Goal: Information Seeking & Learning: Learn about a topic

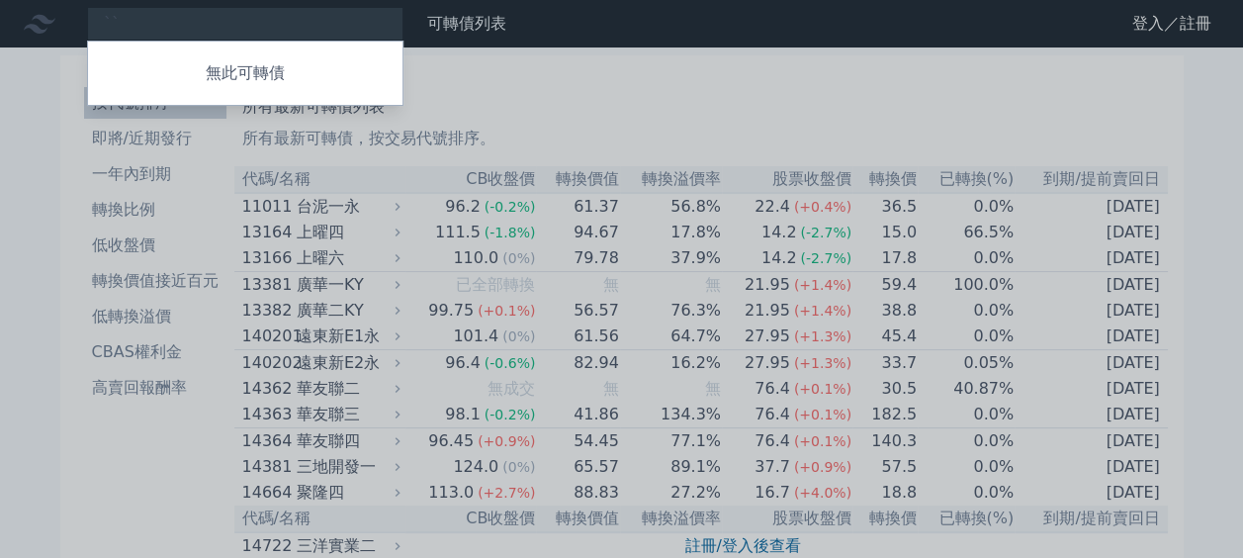
type input "ˋ"
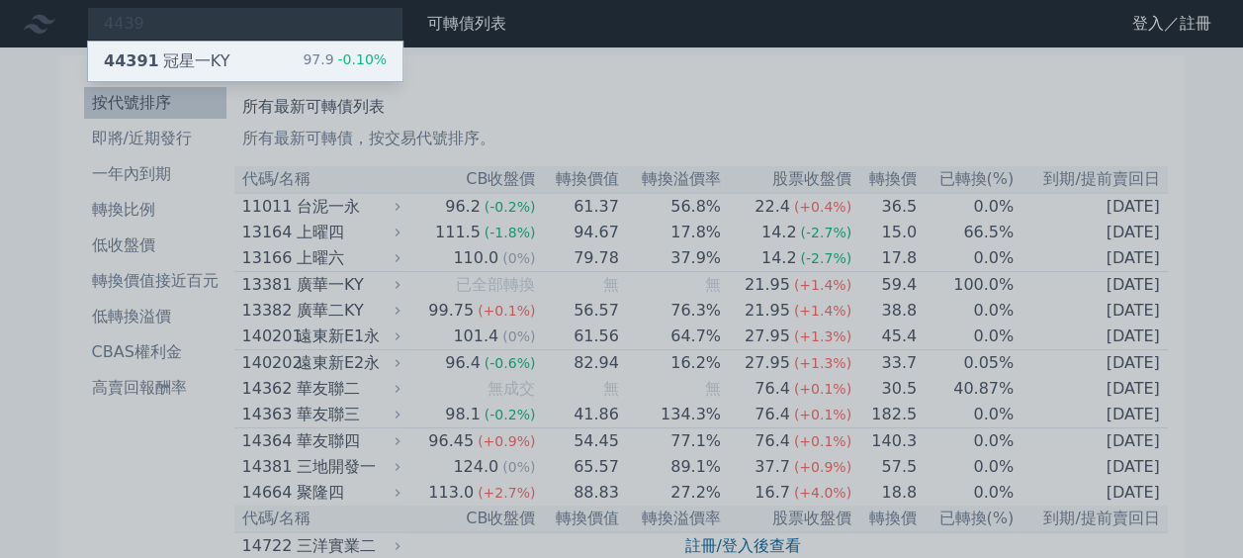
type input "4439"
click at [283, 63] on div "44391 冠星一KY 97.9 -0.10%" at bounding box center [245, 62] width 314 height 40
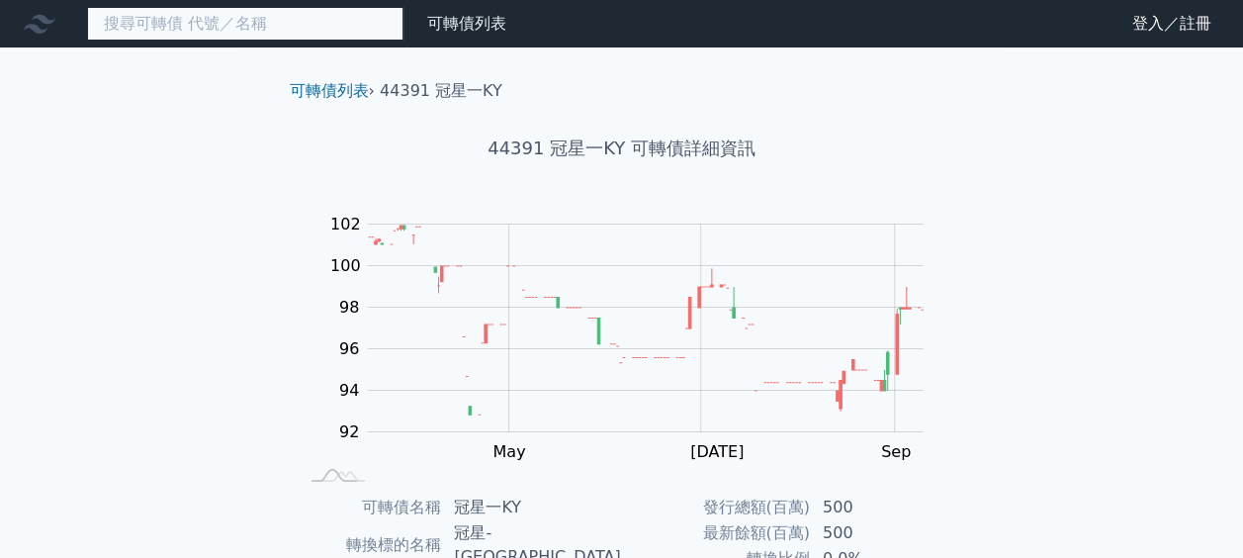
drag, startPoint x: 1012, startPoint y: 403, endPoint x: 198, endPoint y: 26, distance: 897.2
click at [198, 26] on input at bounding box center [245, 24] width 316 height 34
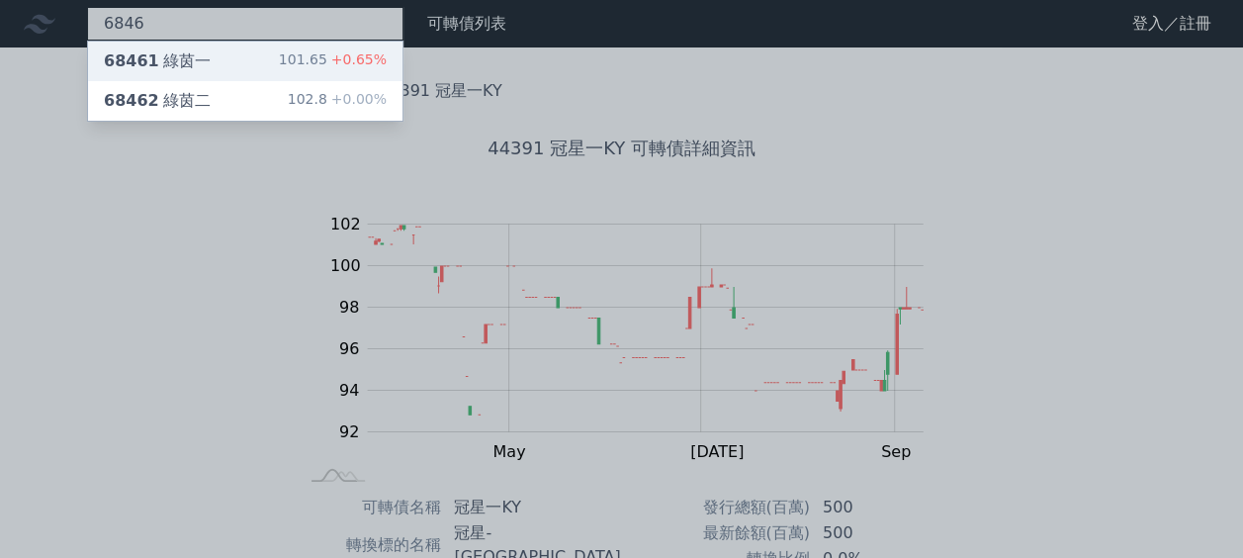
type input "6846"
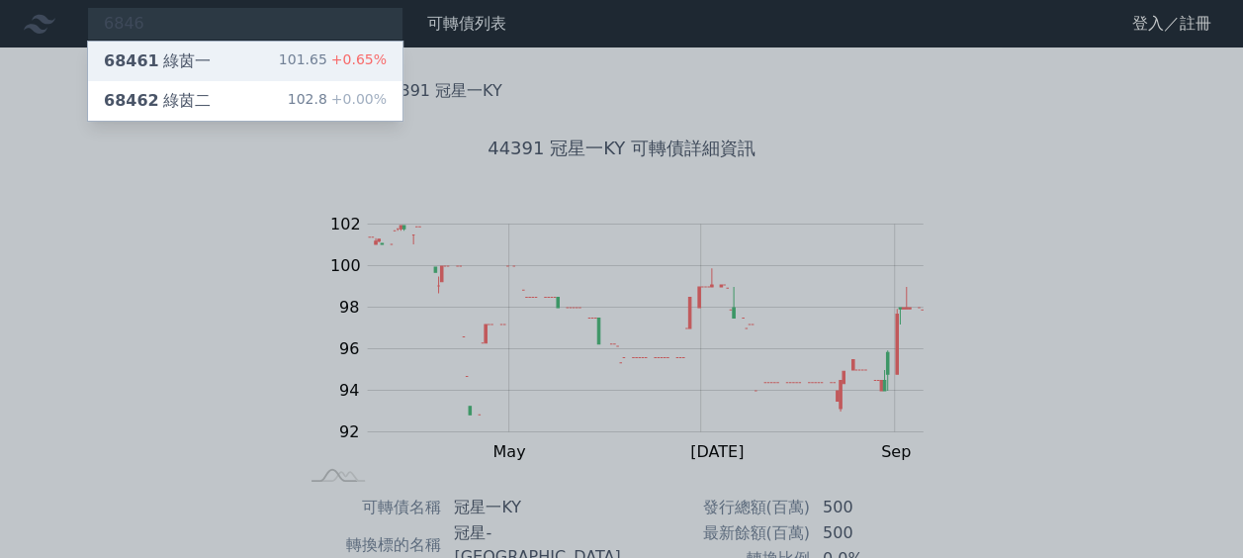
click at [189, 52] on div "68461 綠茵一" at bounding box center [157, 61] width 107 height 24
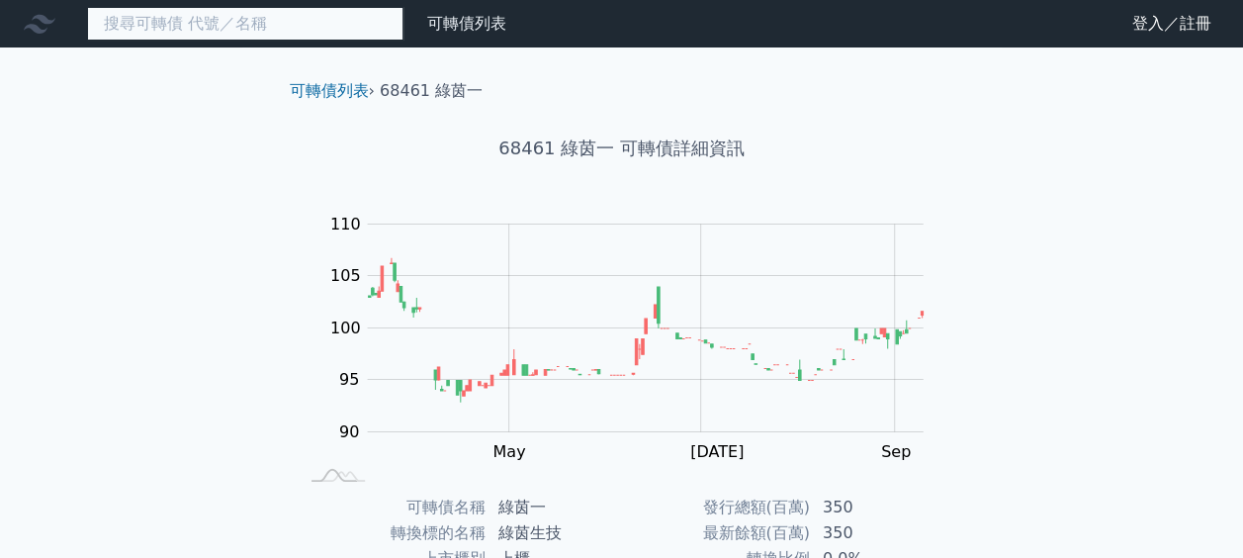
click at [271, 30] on input at bounding box center [245, 24] width 316 height 34
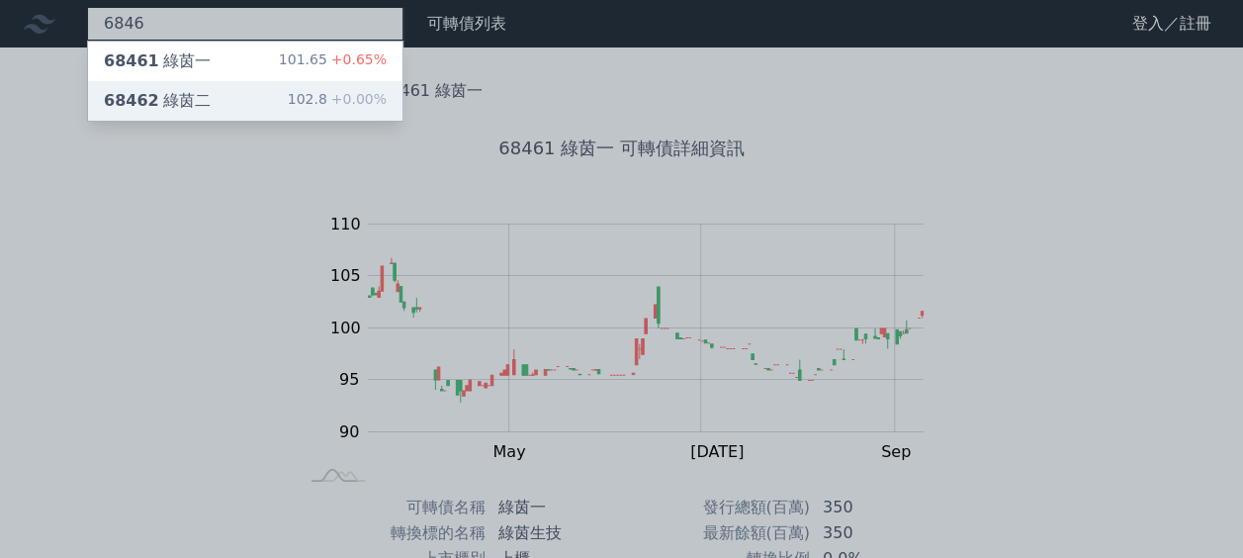
type input "6846"
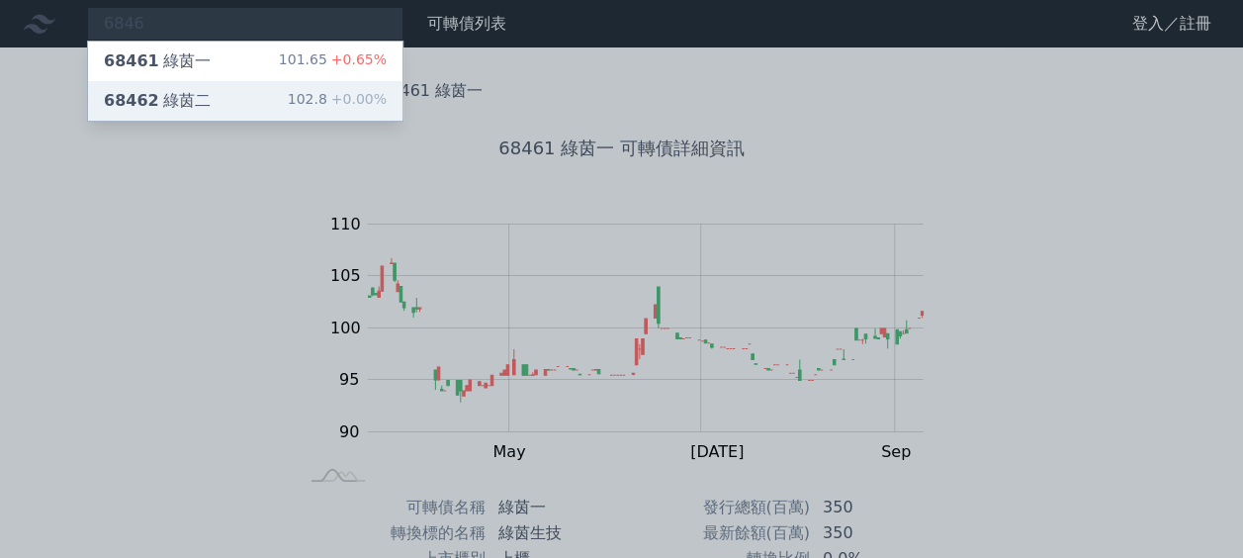
click at [230, 88] on div "68462 綠茵二 102.8 +0.00%" at bounding box center [245, 101] width 314 height 40
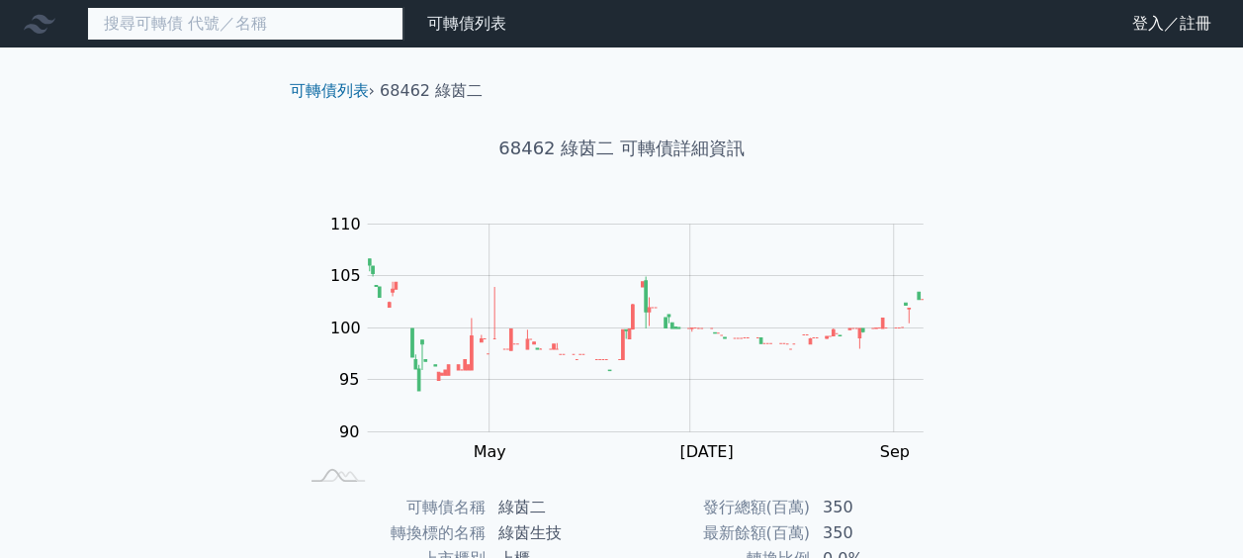
click at [161, 15] on input at bounding box center [245, 24] width 316 height 34
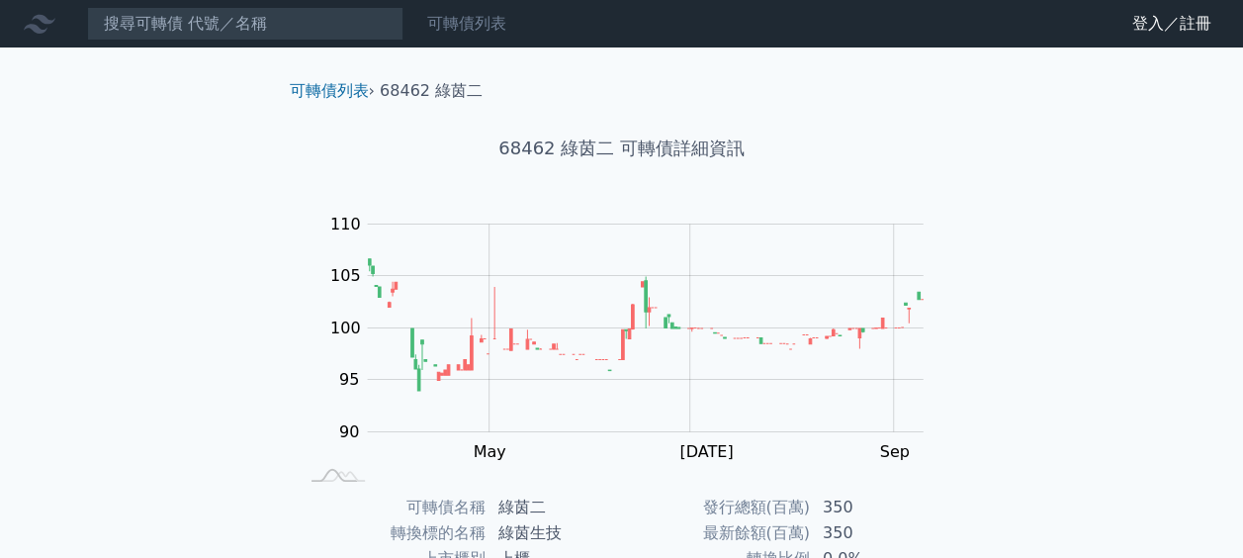
click at [485, 24] on link "可轉債列表" at bounding box center [466, 23] width 79 height 19
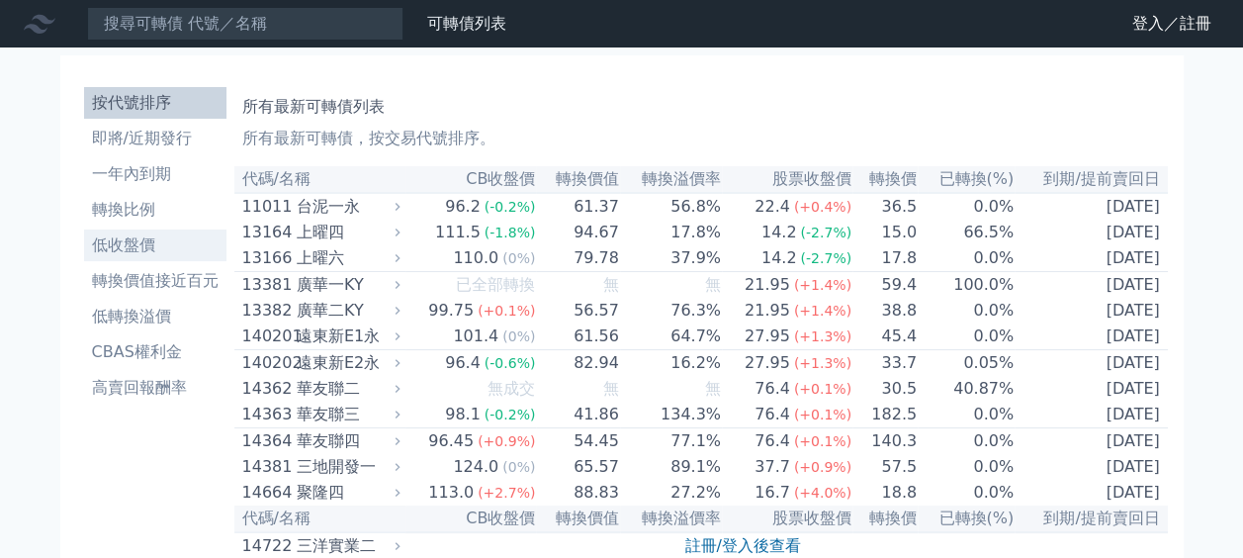
click at [128, 241] on li "低收盤價" at bounding box center [155, 245] width 142 height 24
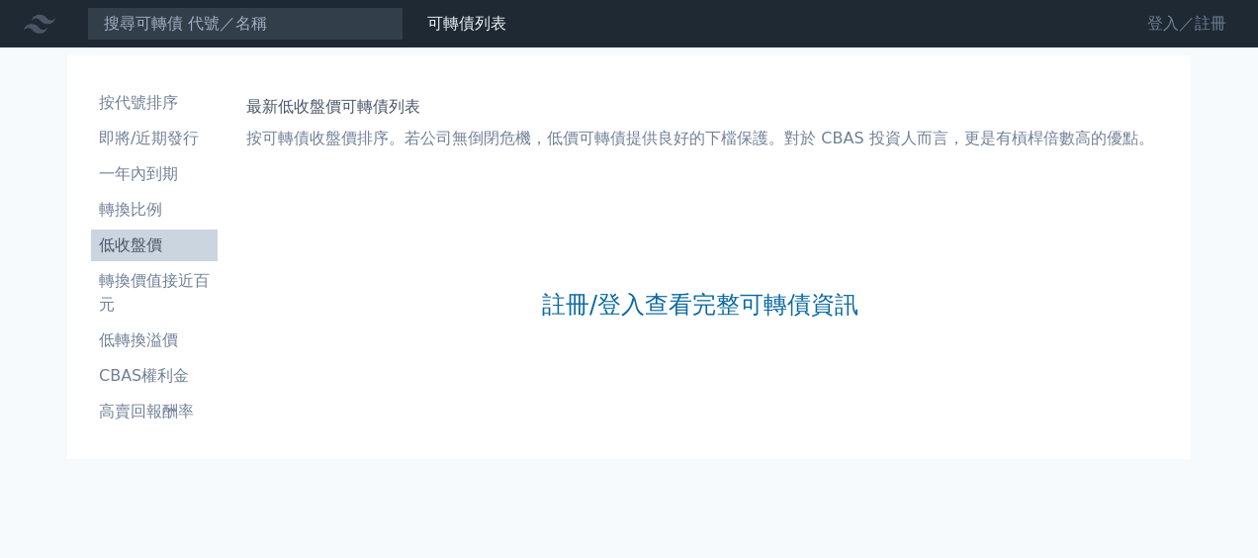
click at [1179, 20] on link "登入／註冊" at bounding box center [1186, 24] width 111 height 32
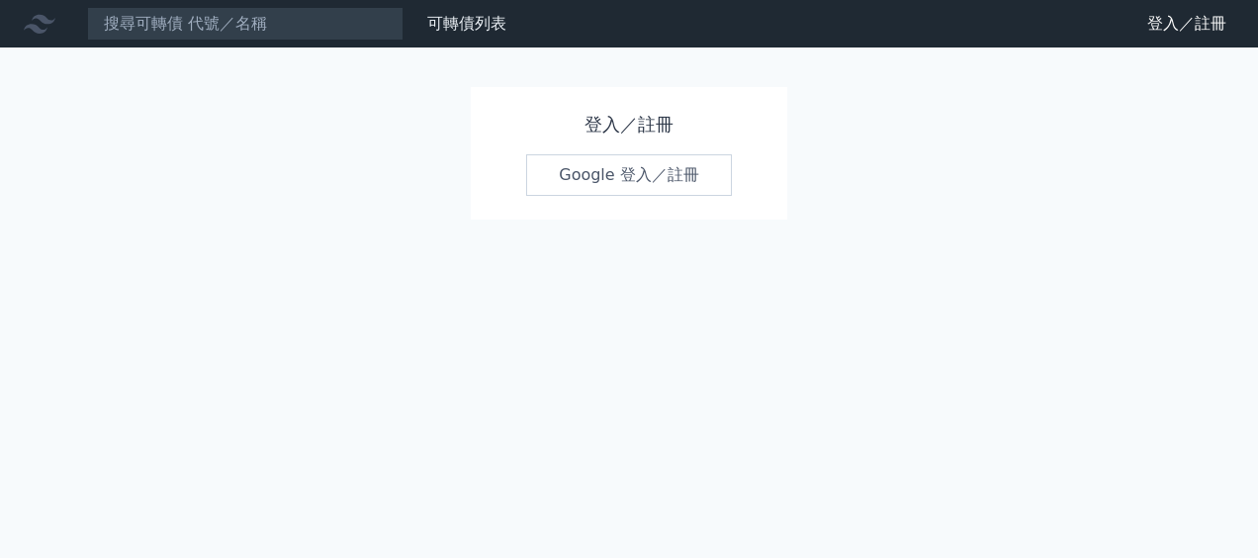
click at [642, 168] on link "Google 登入／註冊" at bounding box center [629, 175] width 206 height 42
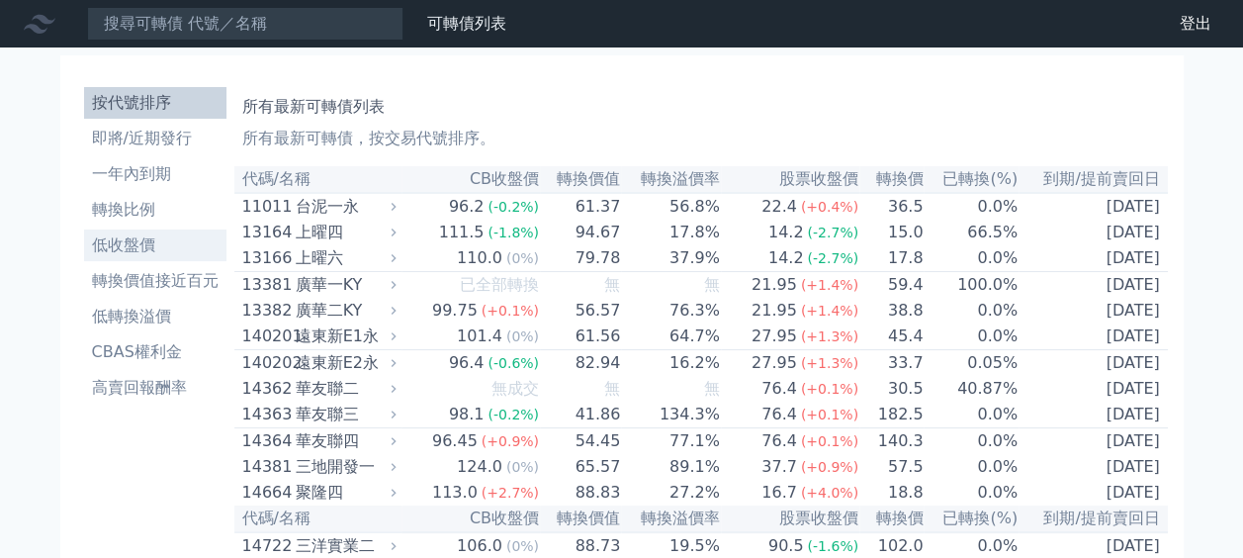
click at [158, 243] on li "低收盤價" at bounding box center [155, 245] width 142 height 24
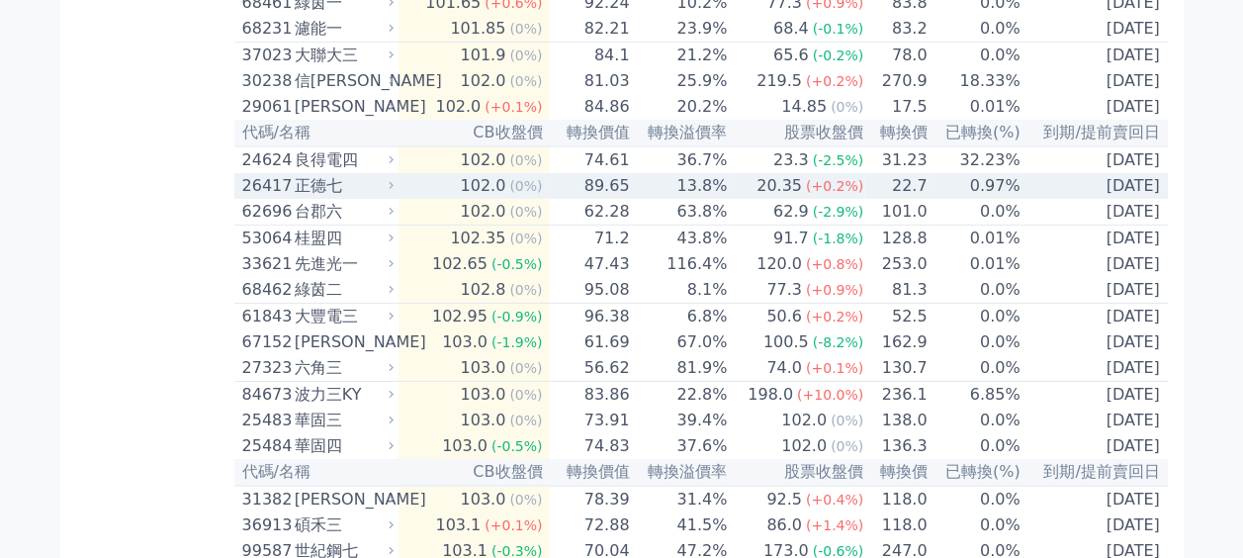
scroll to position [3100, 0]
click at [390, 197] on div "正德七" at bounding box center [342, 185] width 95 height 24
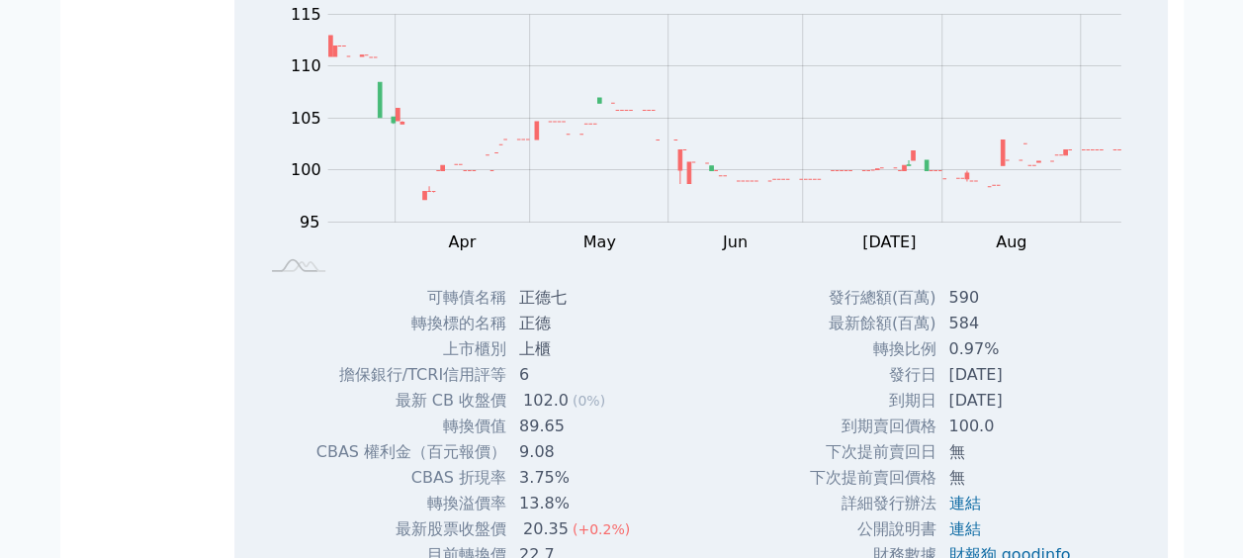
scroll to position [3314, 0]
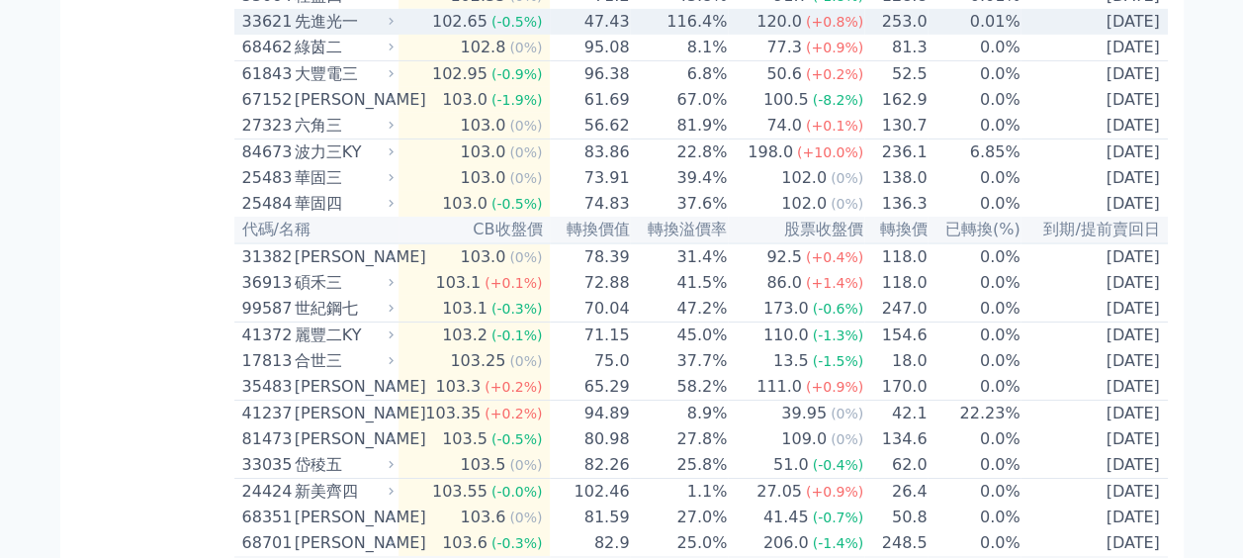
scroll to position [3342, 0]
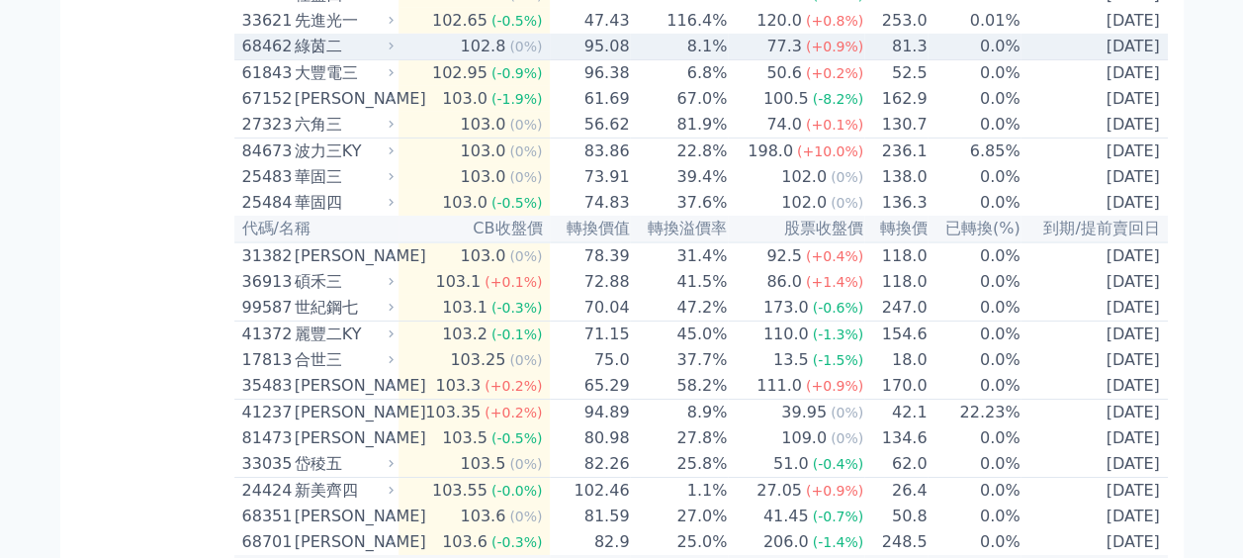
click at [381, 58] on div "綠茵二" at bounding box center [342, 47] width 95 height 24
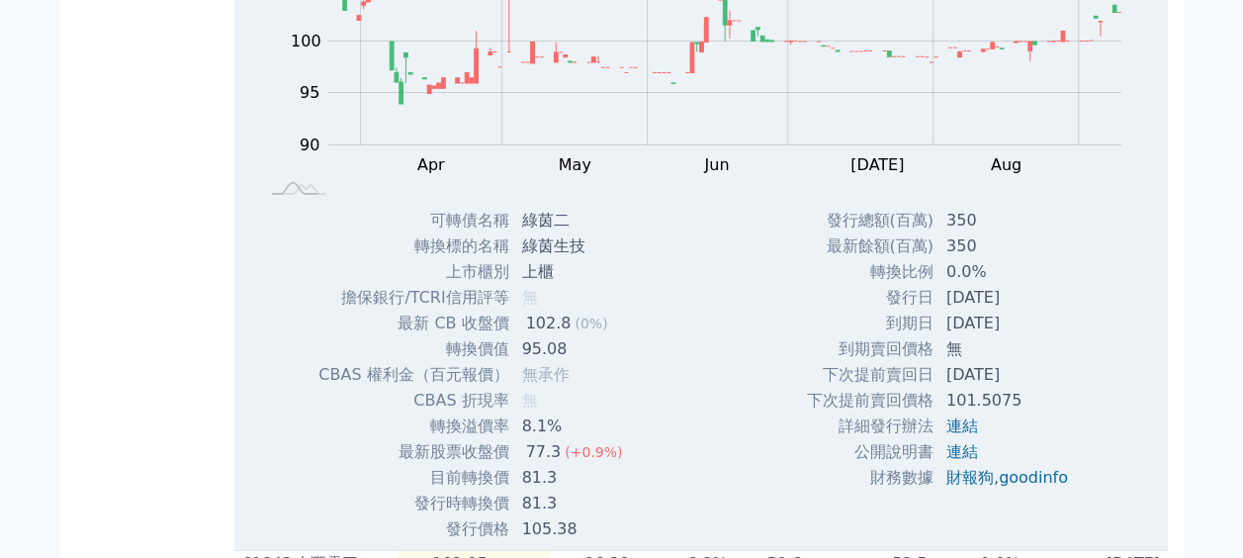
scroll to position [3500, 0]
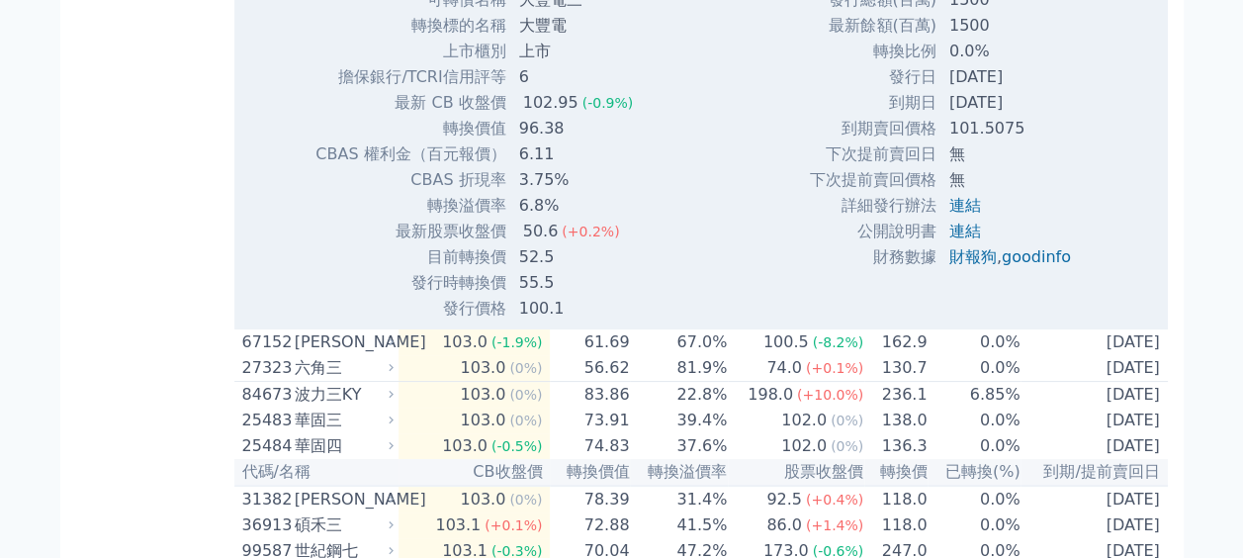
scroll to position [3221, 0]
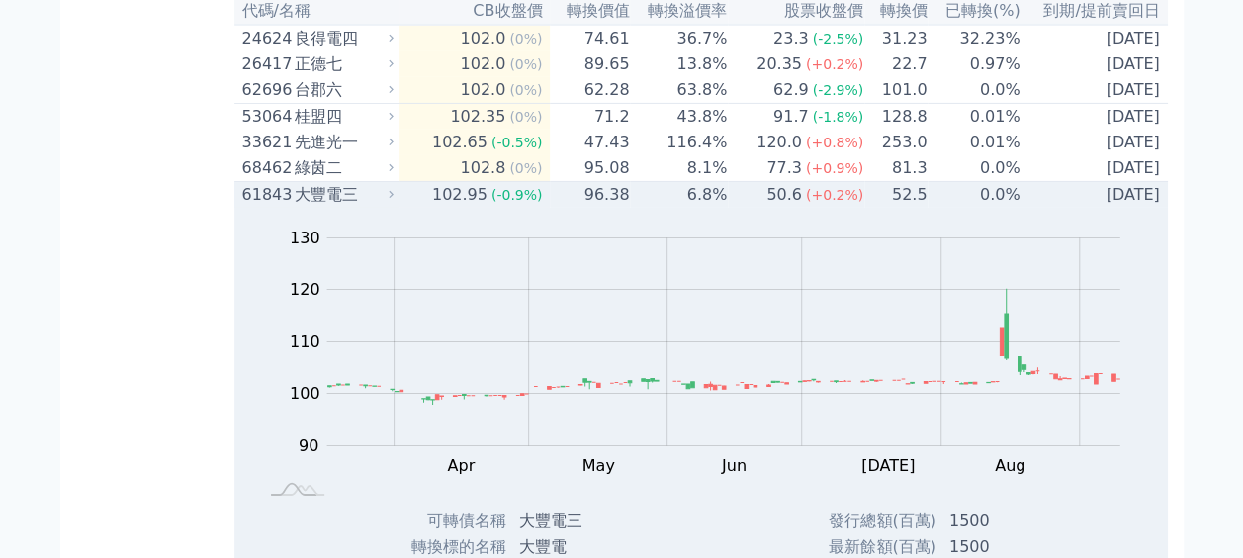
click at [397, 201] on icon at bounding box center [391, 194] width 13 height 13
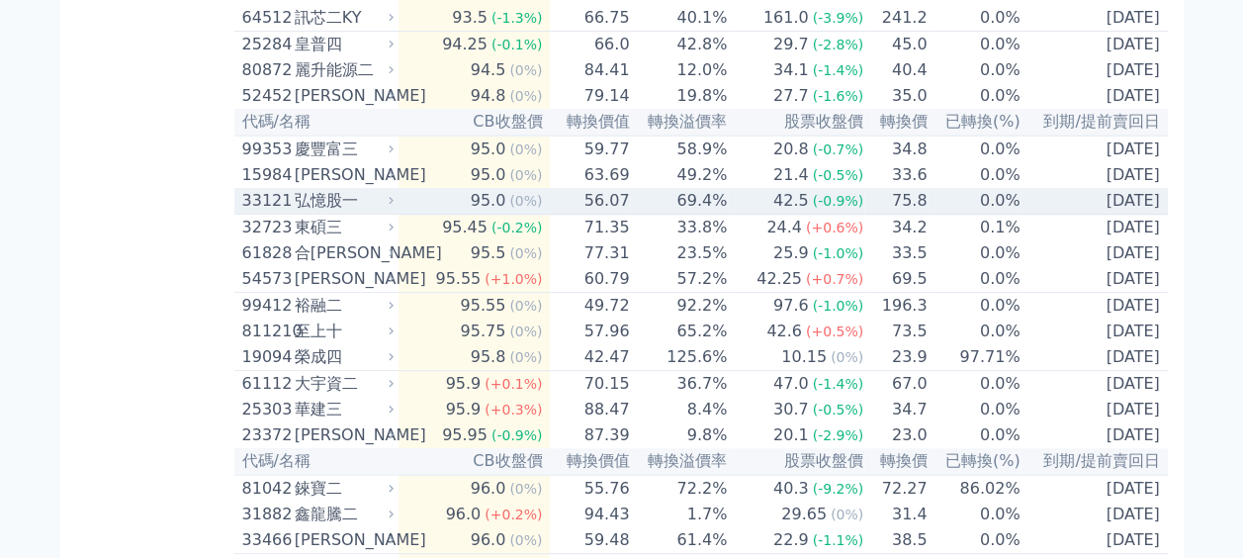
scroll to position [533, 0]
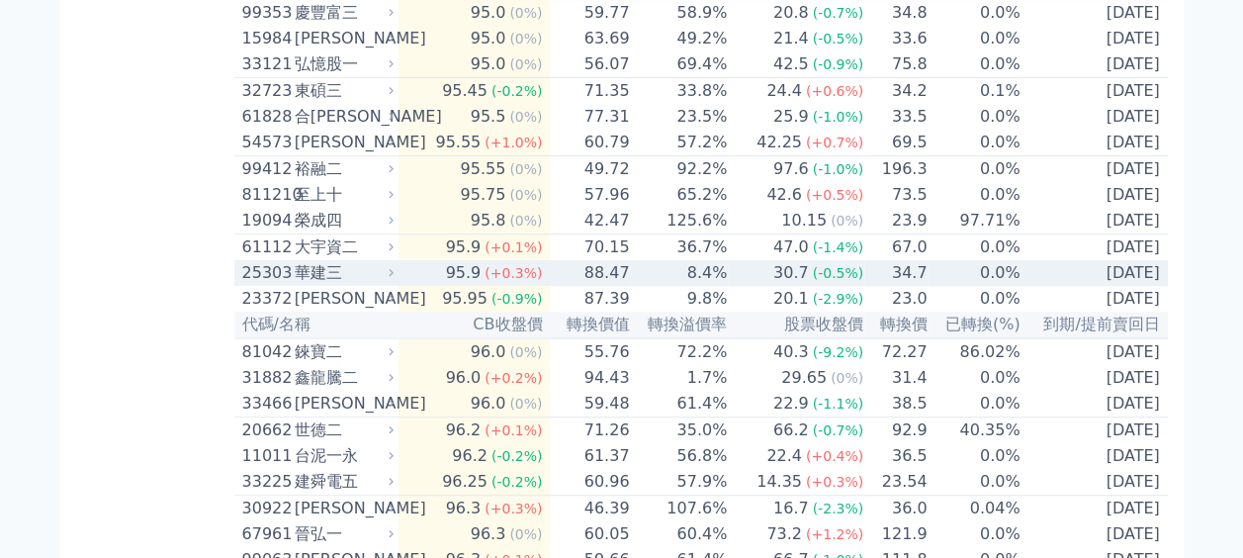
click at [386, 285] on div "華建三" at bounding box center [342, 273] width 95 height 24
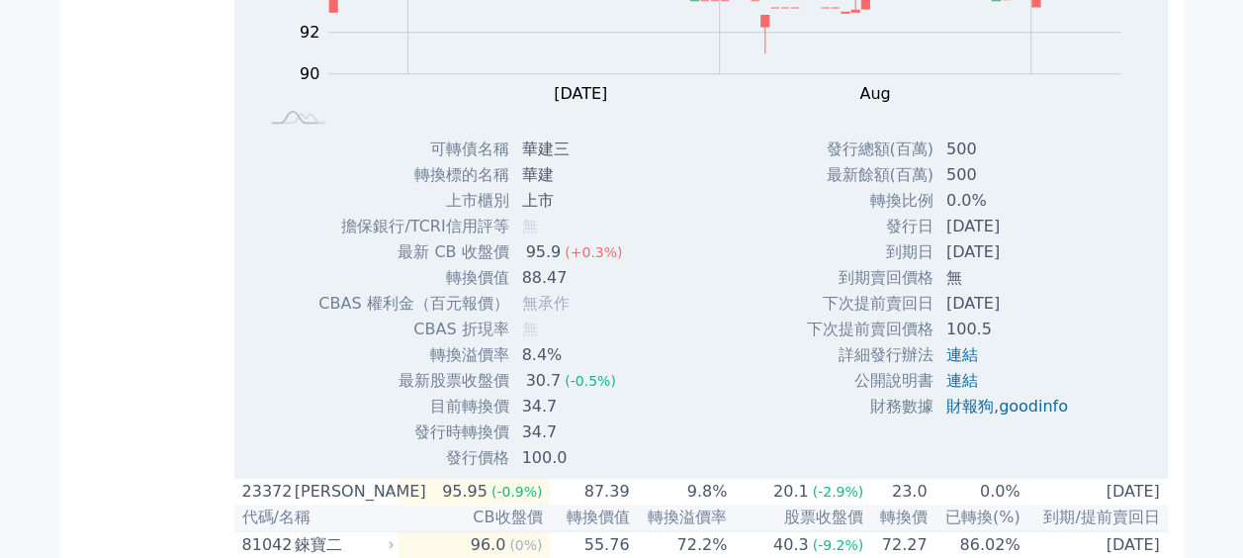
scroll to position [984, 0]
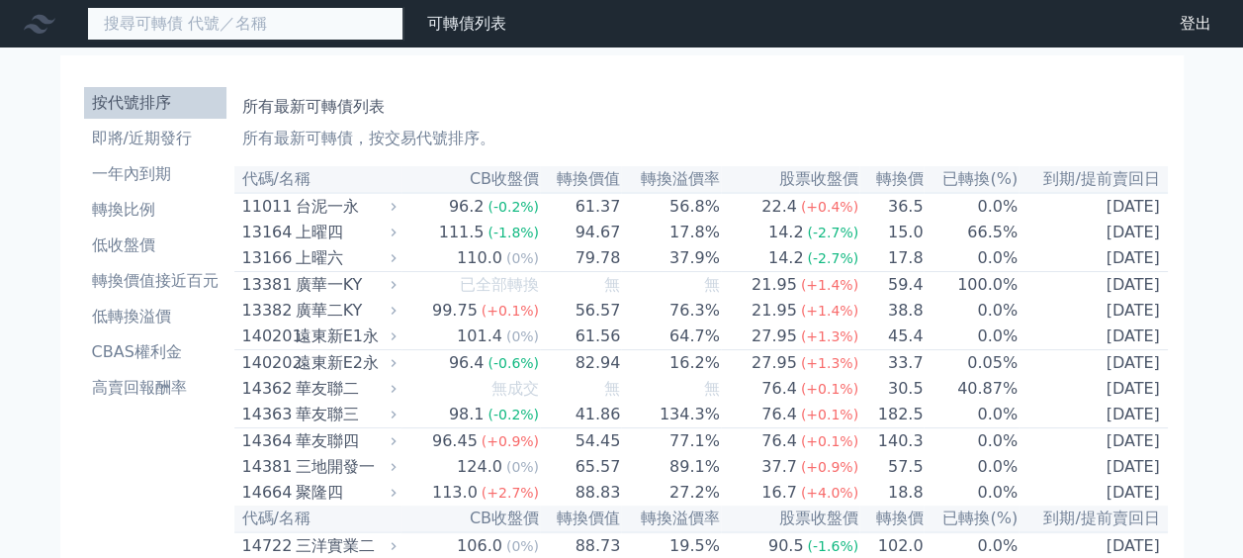
click at [220, 14] on input at bounding box center [245, 24] width 316 height 34
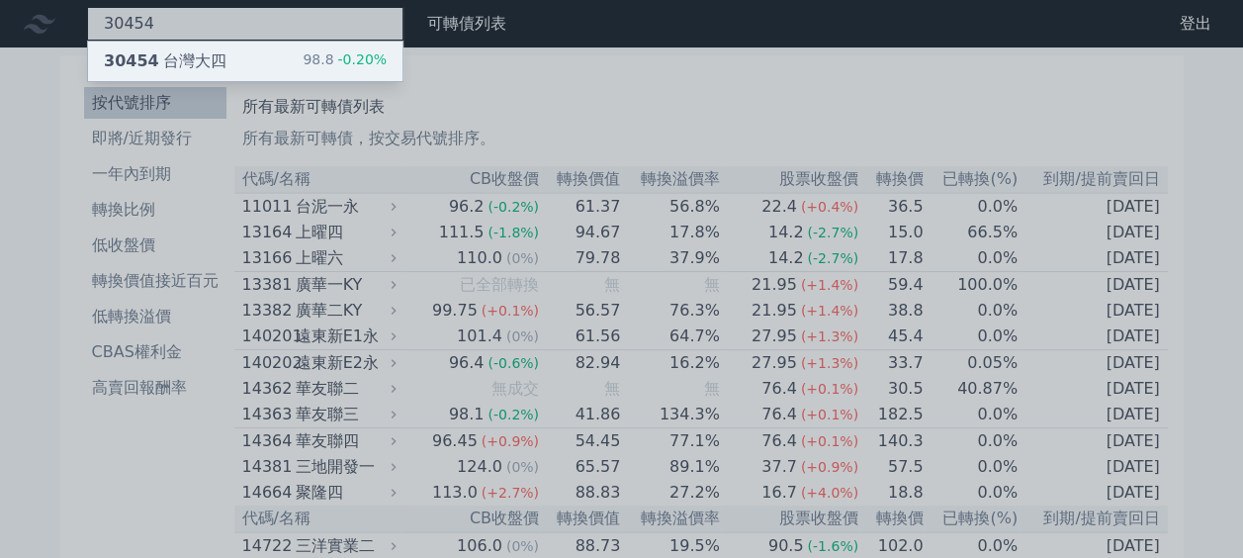
type input "30454"
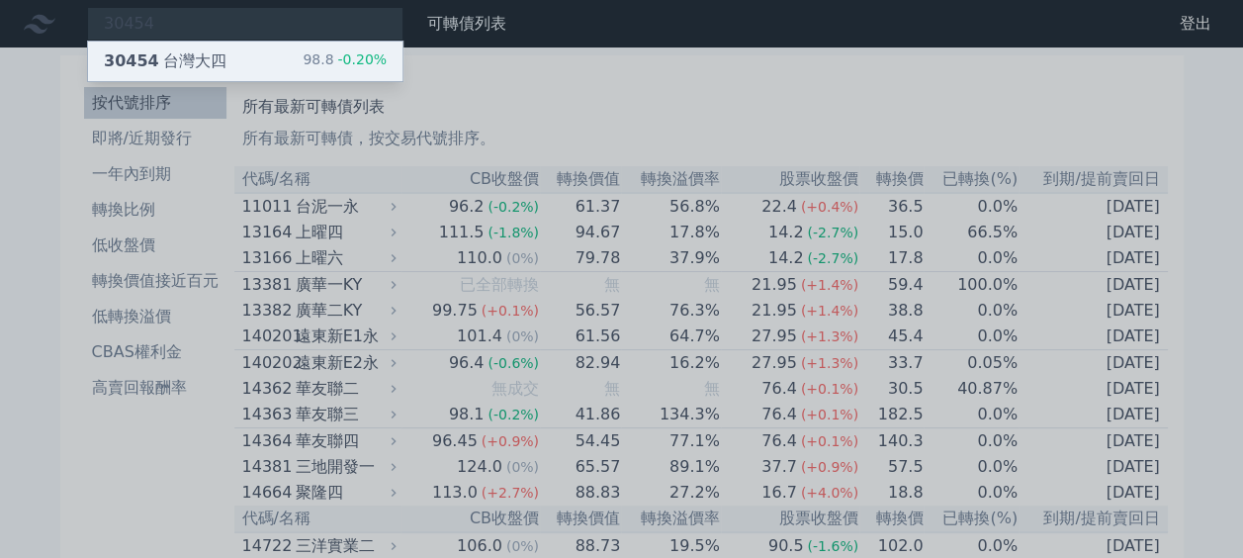
click at [214, 55] on div "30454 台灣大四" at bounding box center [165, 61] width 123 height 24
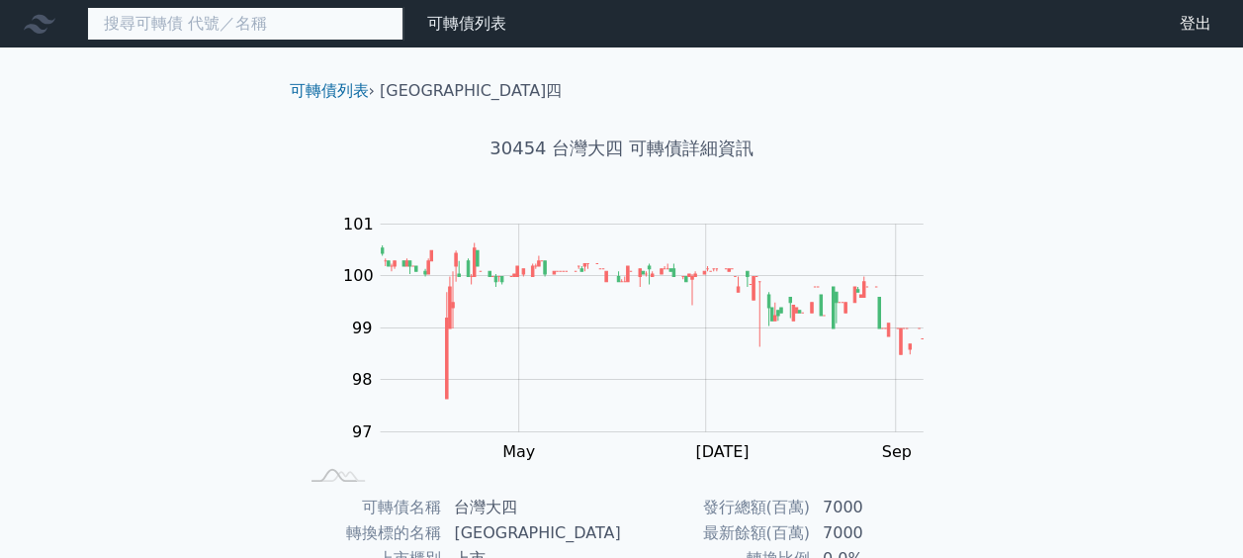
click at [241, 26] on input at bounding box center [245, 24] width 316 height 34
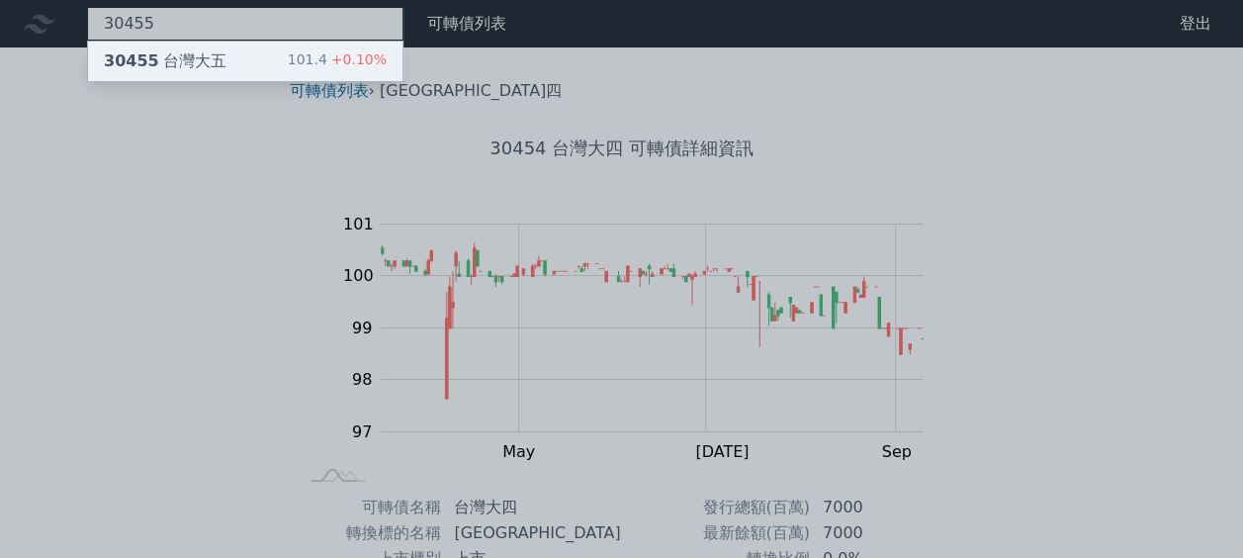
type input "30455"
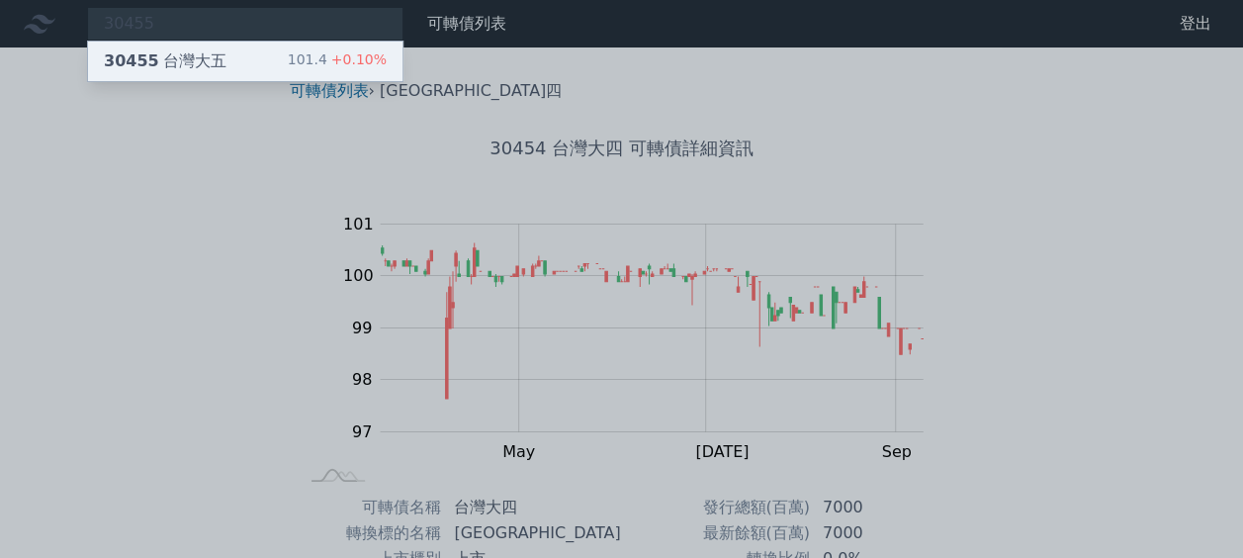
click at [220, 53] on div "30455 台灣大五 101.4 +0.10%" at bounding box center [245, 62] width 314 height 40
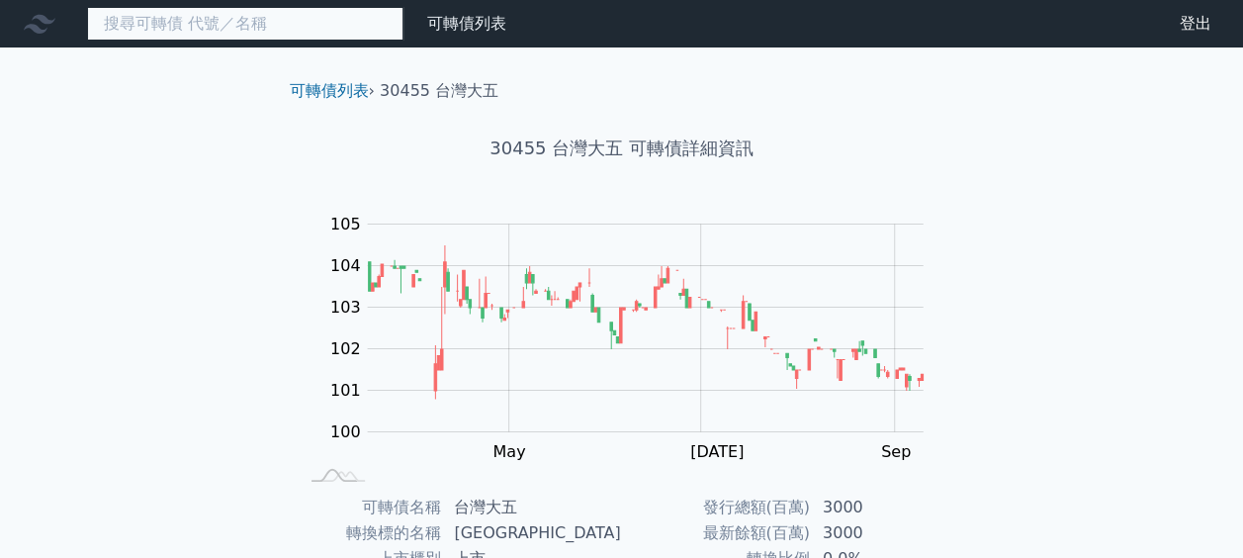
click at [241, 19] on input at bounding box center [245, 24] width 316 height 34
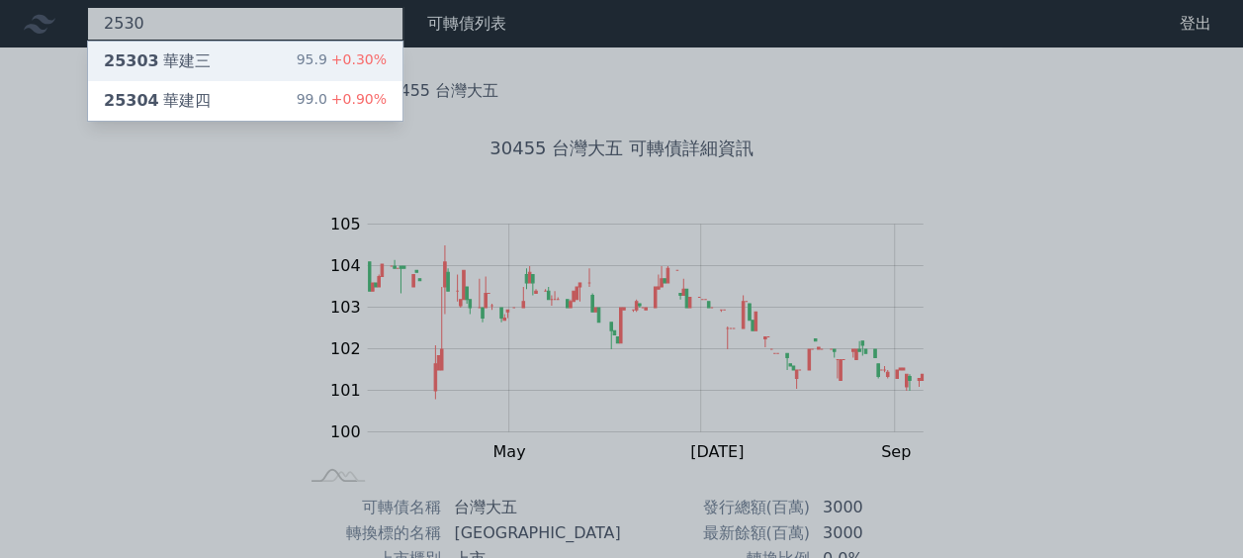
type input "2530"
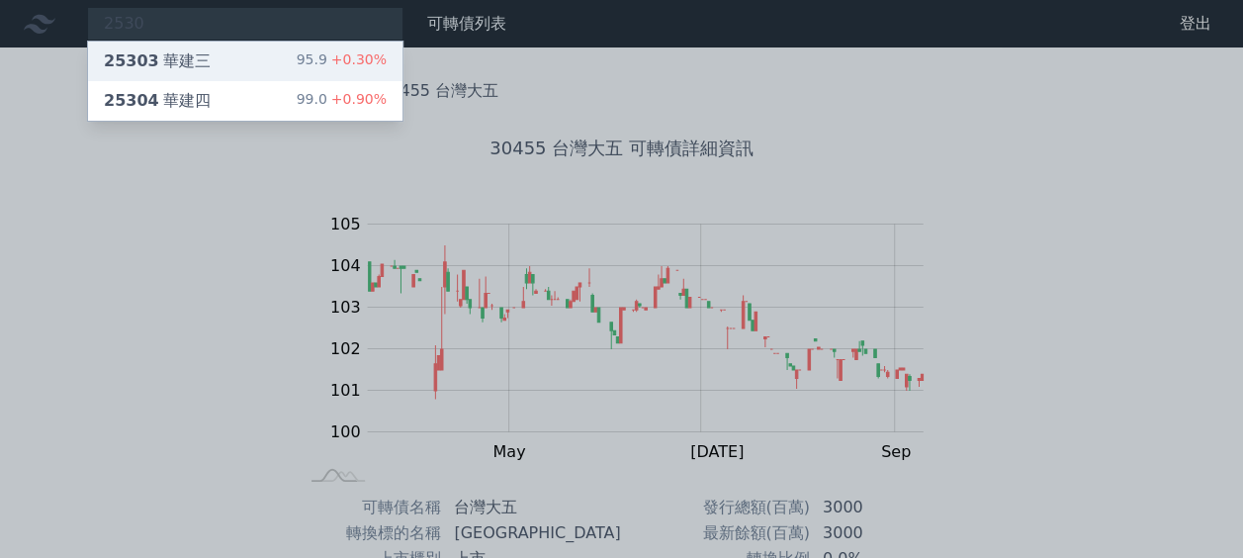
click at [196, 54] on div "25303 華建三" at bounding box center [157, 61] width 107 height 24
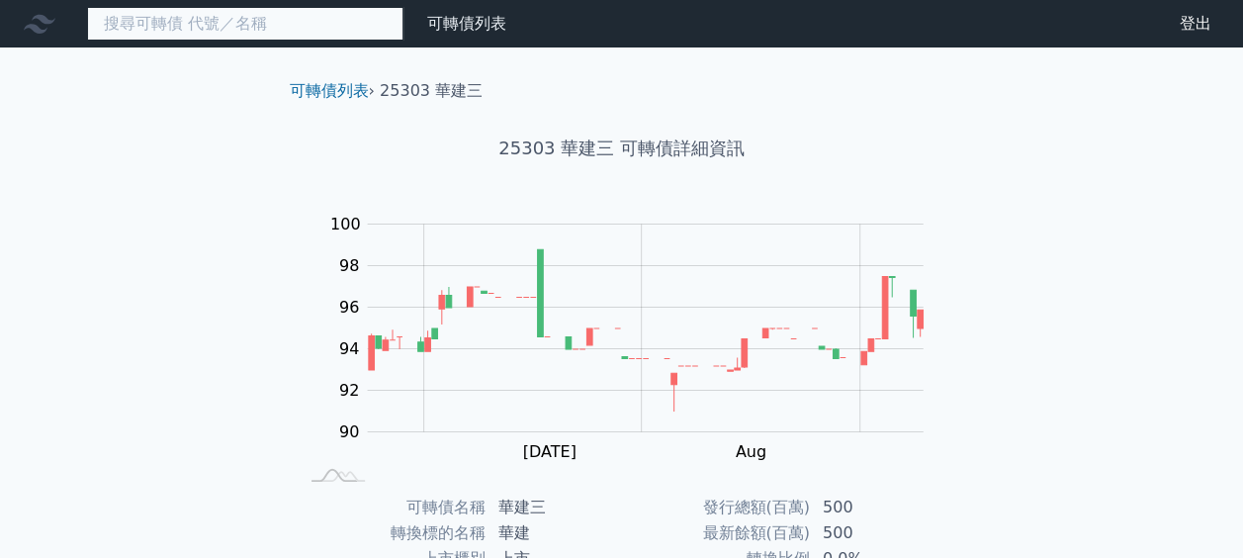
click at [231, 21] on input at bounding box center [245, 24] width 316 height 34
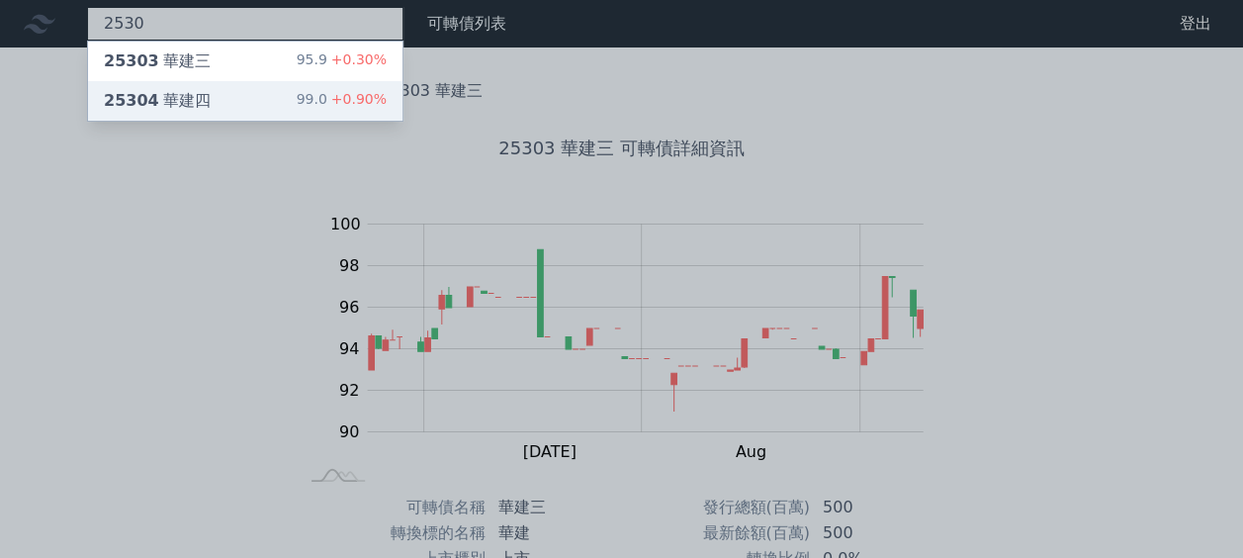
type input "2530"
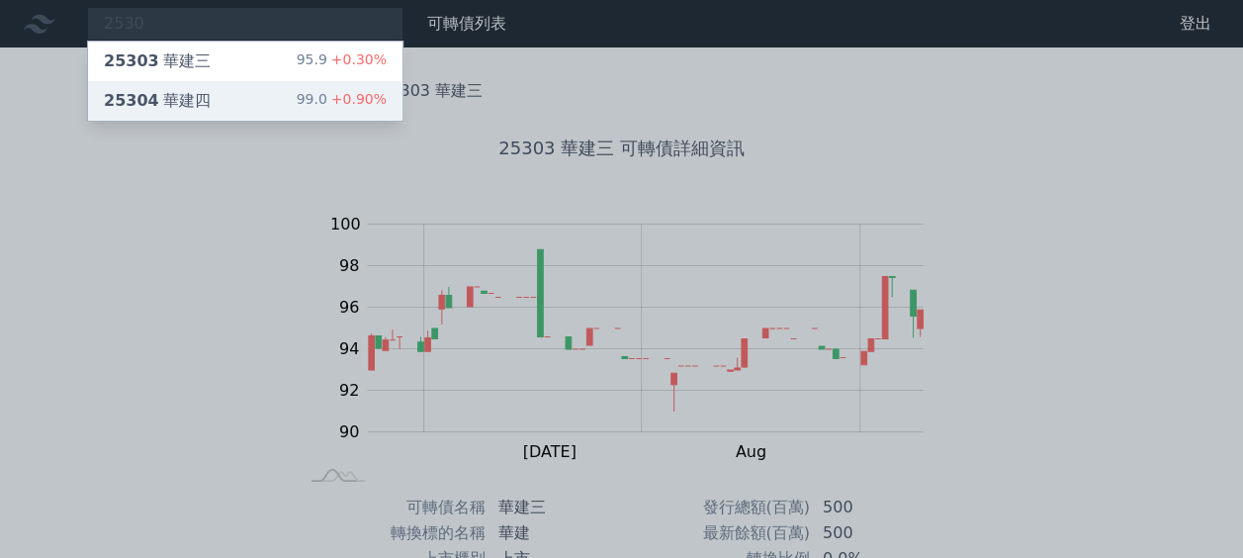
click at [214, 104] on div "25304 華建四 99.0 +0.90%" at bounding box center [245, 101] width 314 height 40
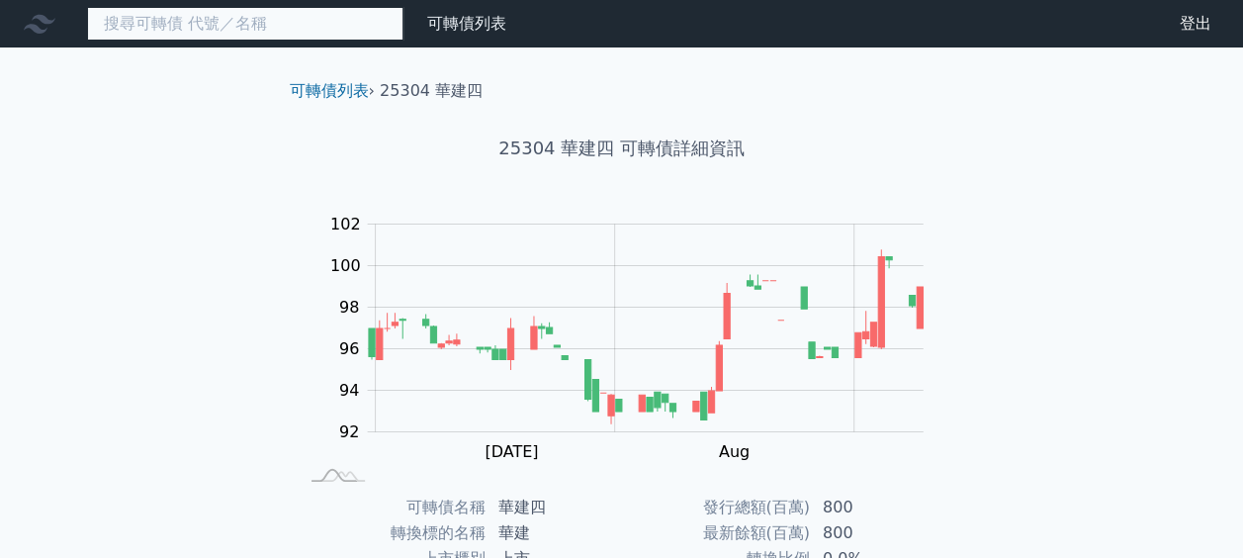
click at [241, 11] on input at bounding box center [245, 24] width 316 height 34
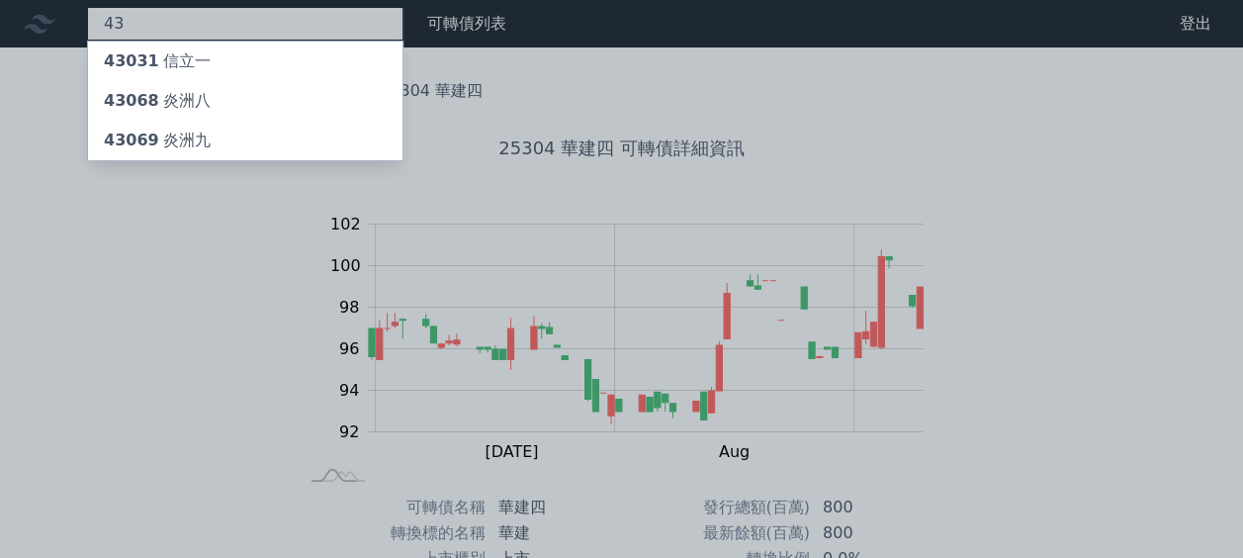
type input "4"
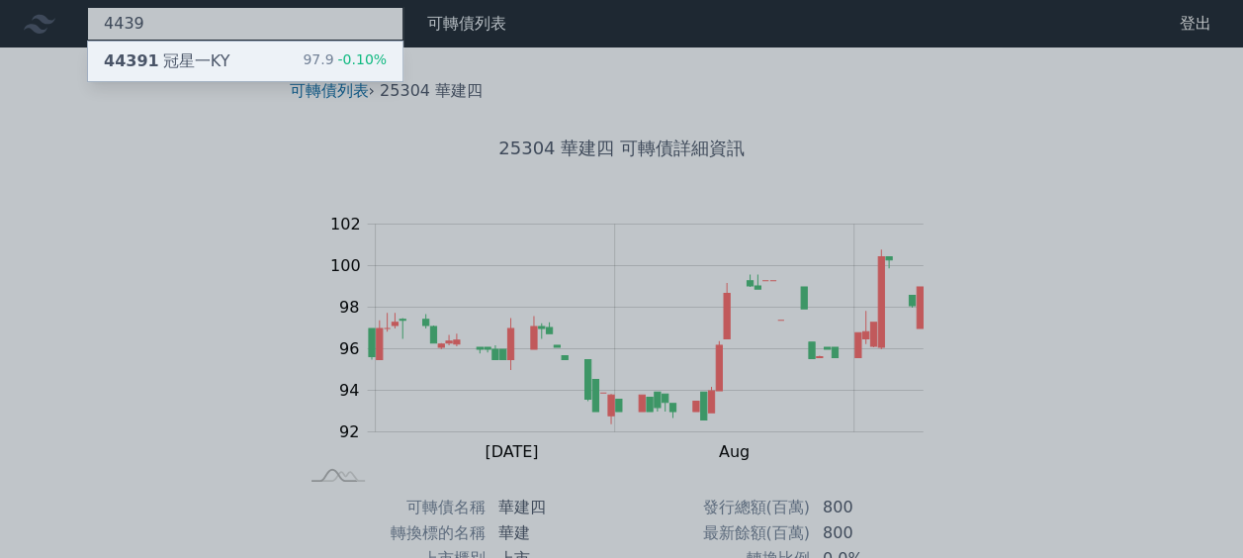
type input "4439"
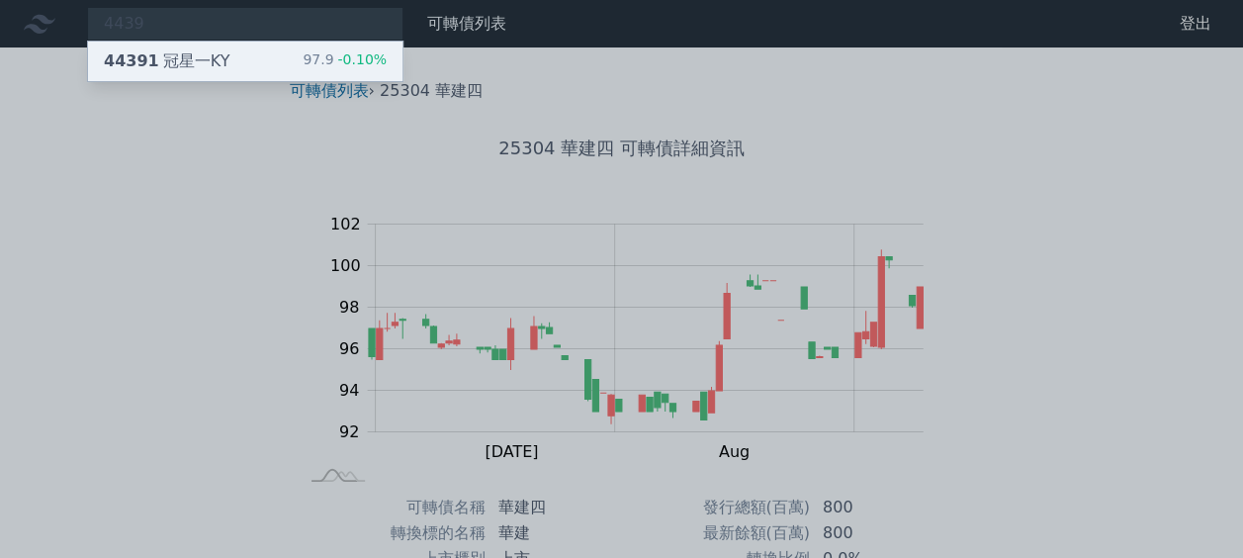
click at [234, 51] on div "44391 冠星一KY 97.9 -0.10%" at bounding box center [245, 62] width 314 height 40
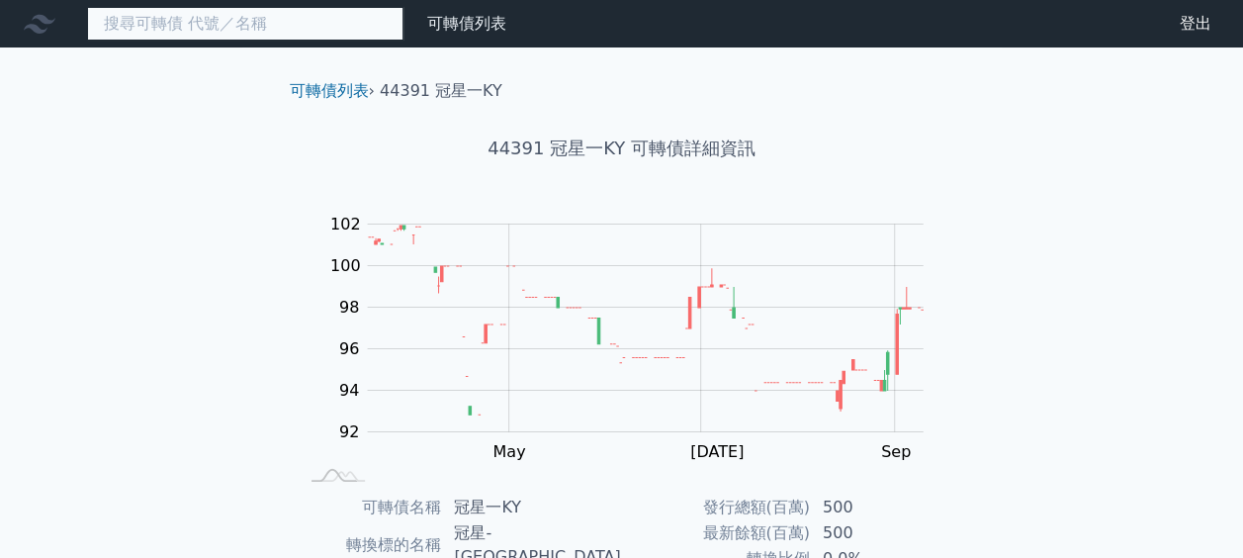
click at [250, 25] on input at bounding box center [245, 24] width 316 height 34
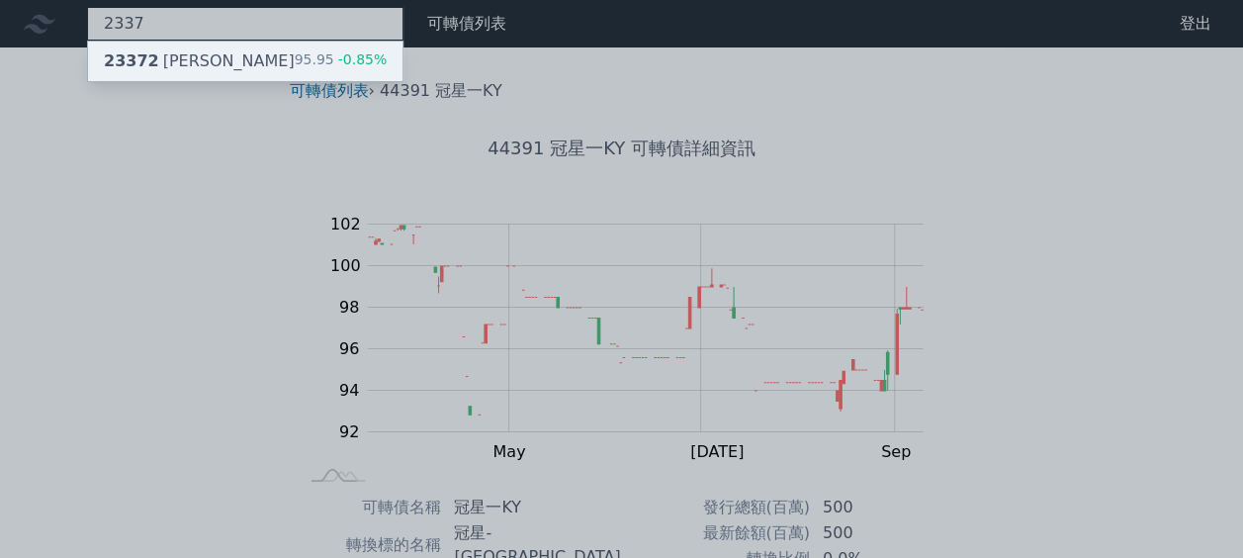
type input "2337"
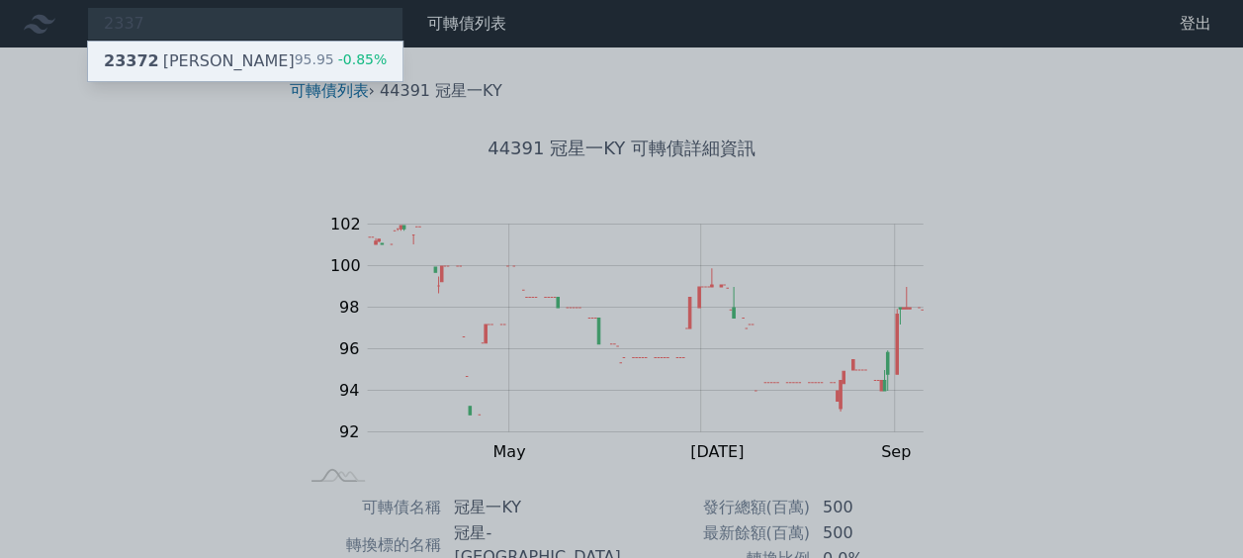
click at [231, 48] on div "23372 旺宏二 95.95 -0.85%" at bounding box center [245, 62] width 314 height 40
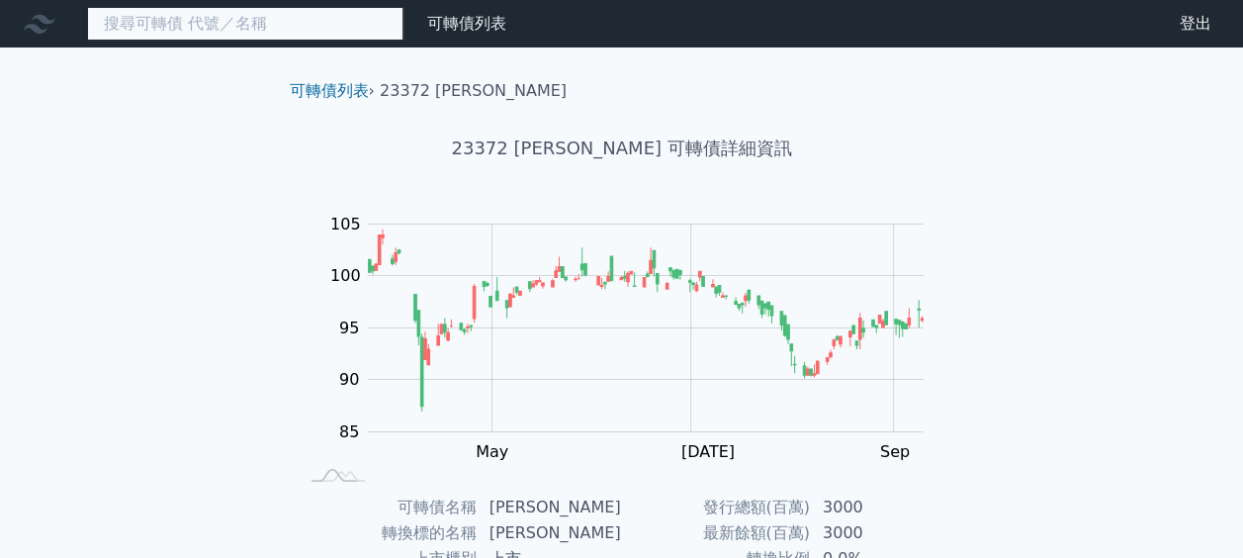
click at [251, 22] on input at bounding box center [245, 24] width 316 height 34
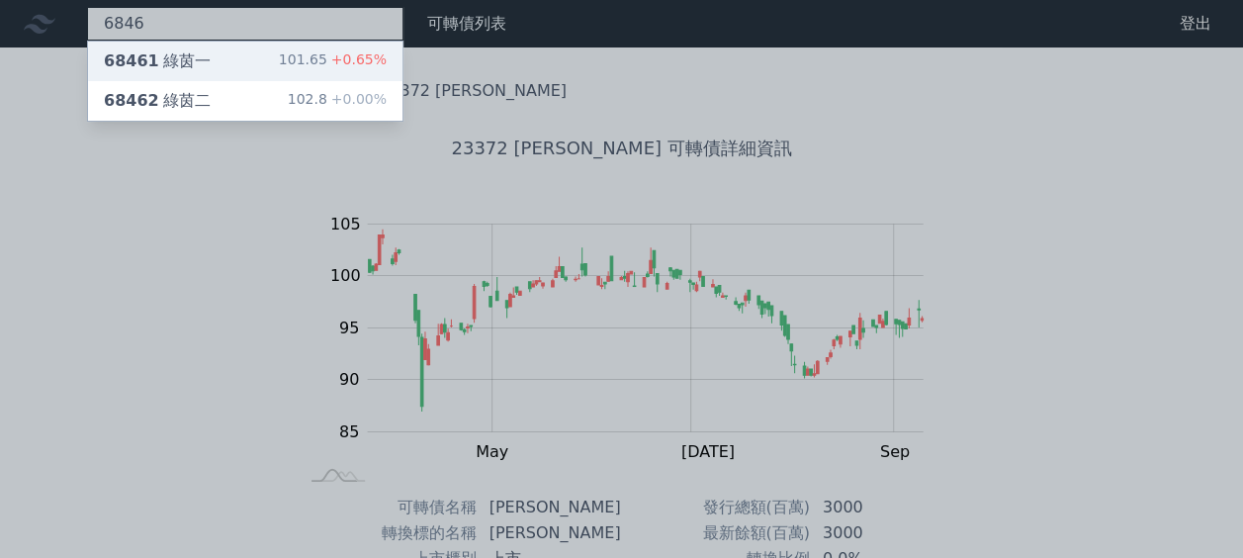
type input "6846"
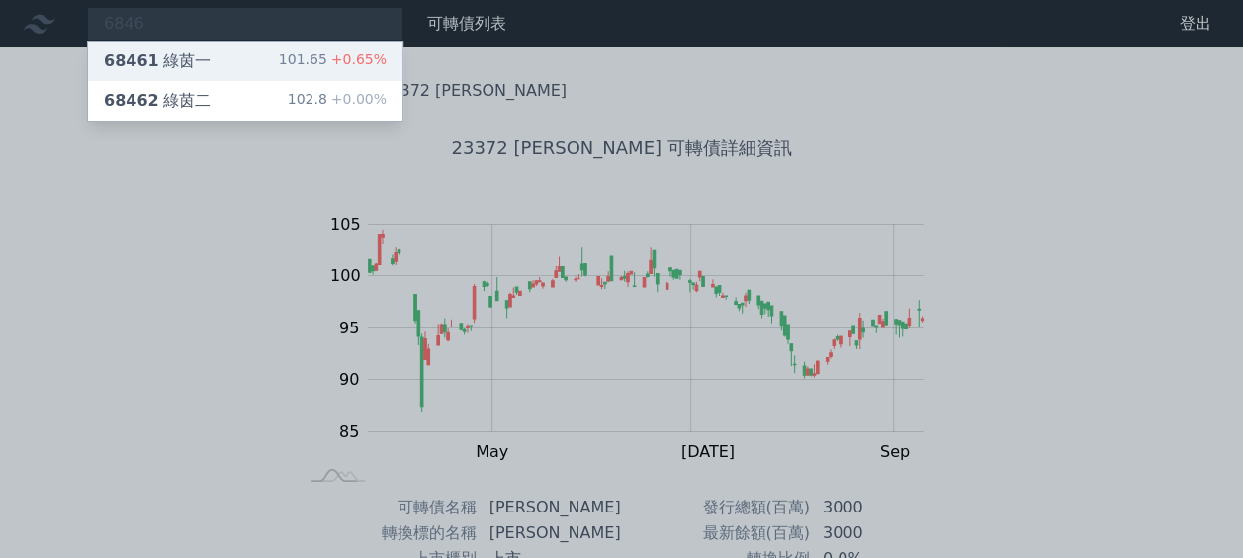
click at [222, 77] on div "68461 綠茵一 101.65 +0.65%" at bounding box center [245, 62] width 314 height 40
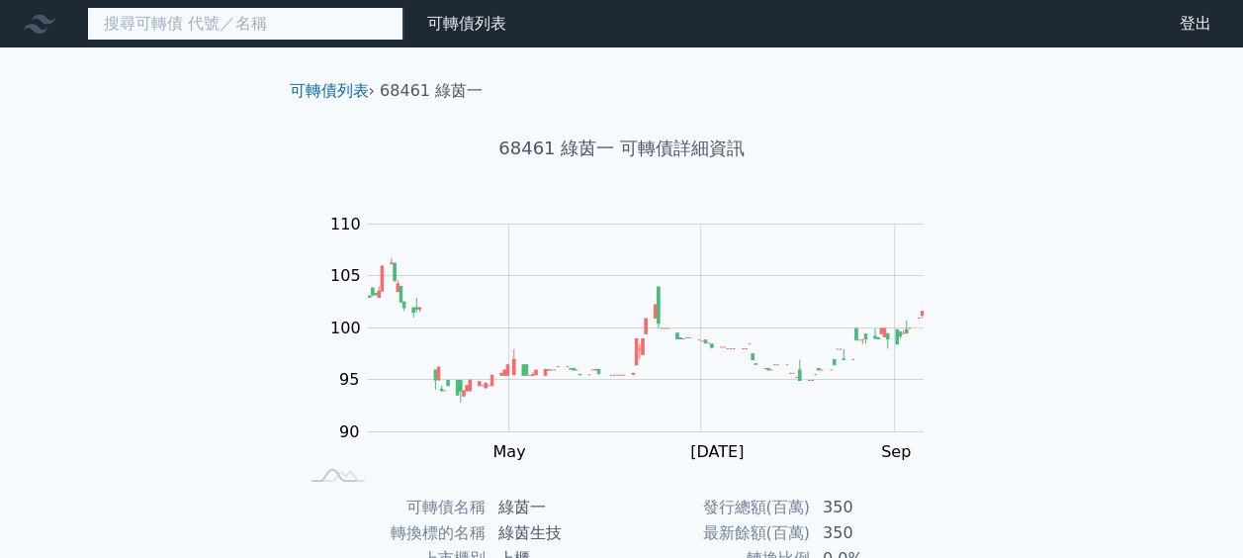
click at [282, 32] on input at bounding box center [245, 24] width 316 height 34
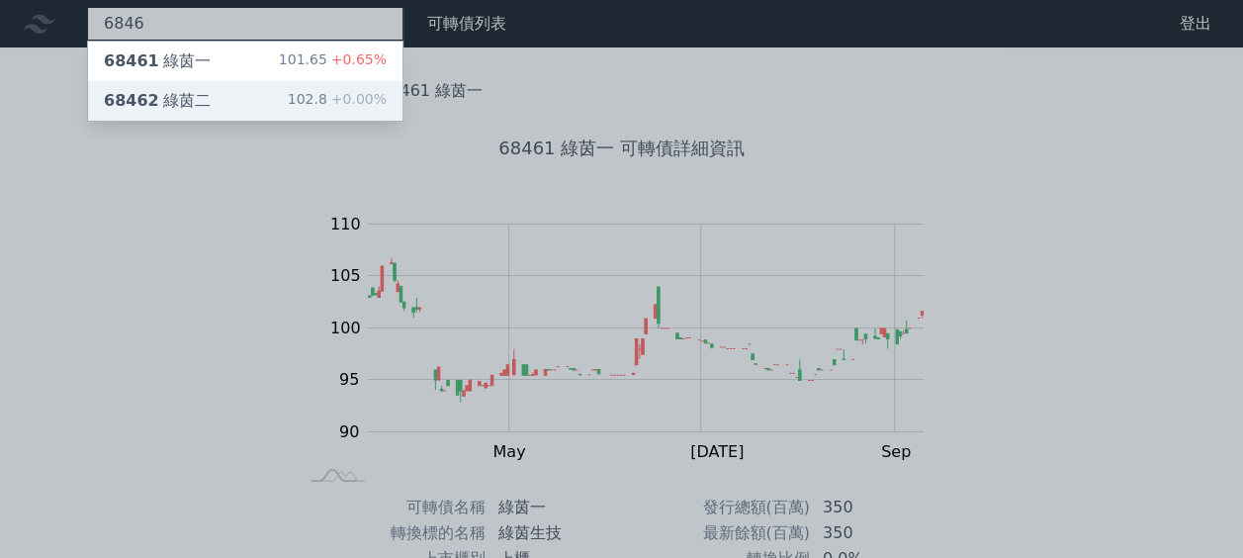
type input "6846"
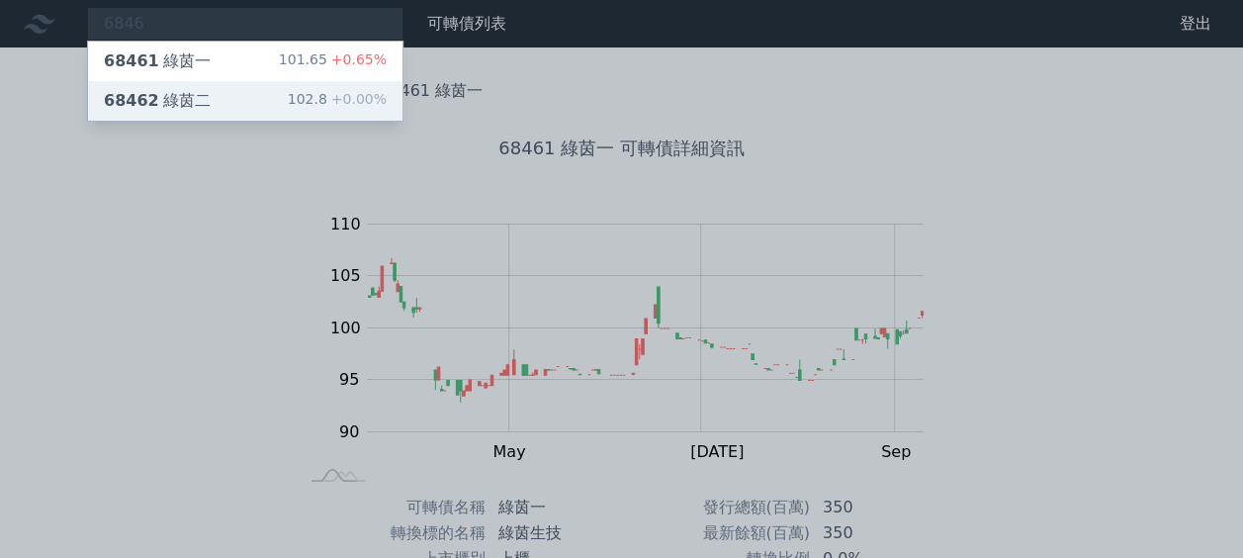
click at [200, 94] on div "68462 綠茵二" at bounding box center [157, 101] width 107 height 24
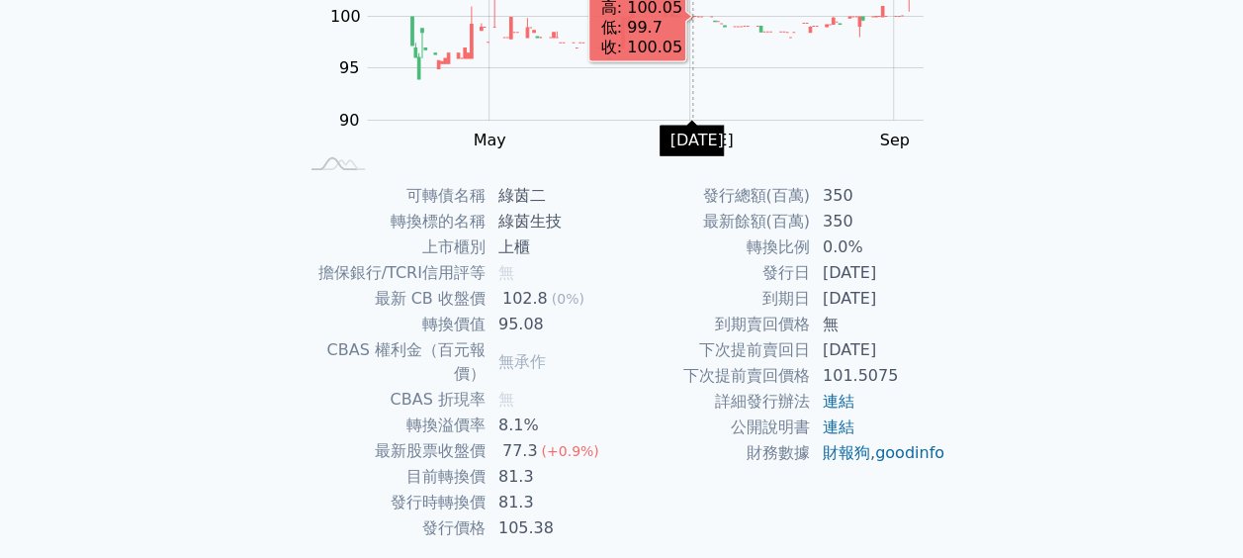
scroll to position [358, 0]
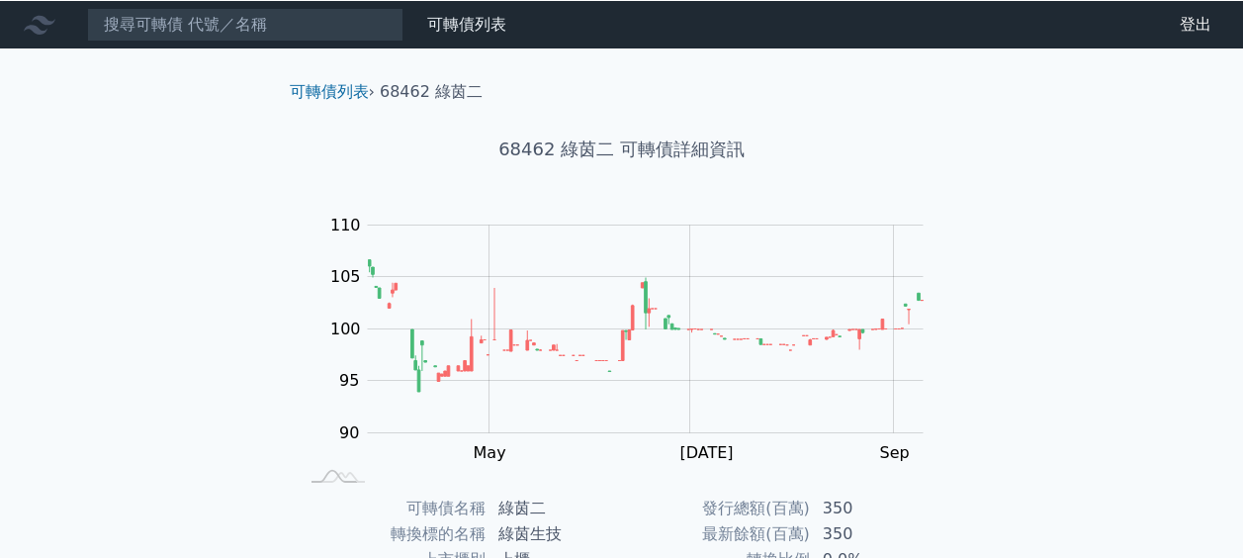
scroll to position [358, 0]
